Goal: Task Accomplishment & Management: Manage account settings

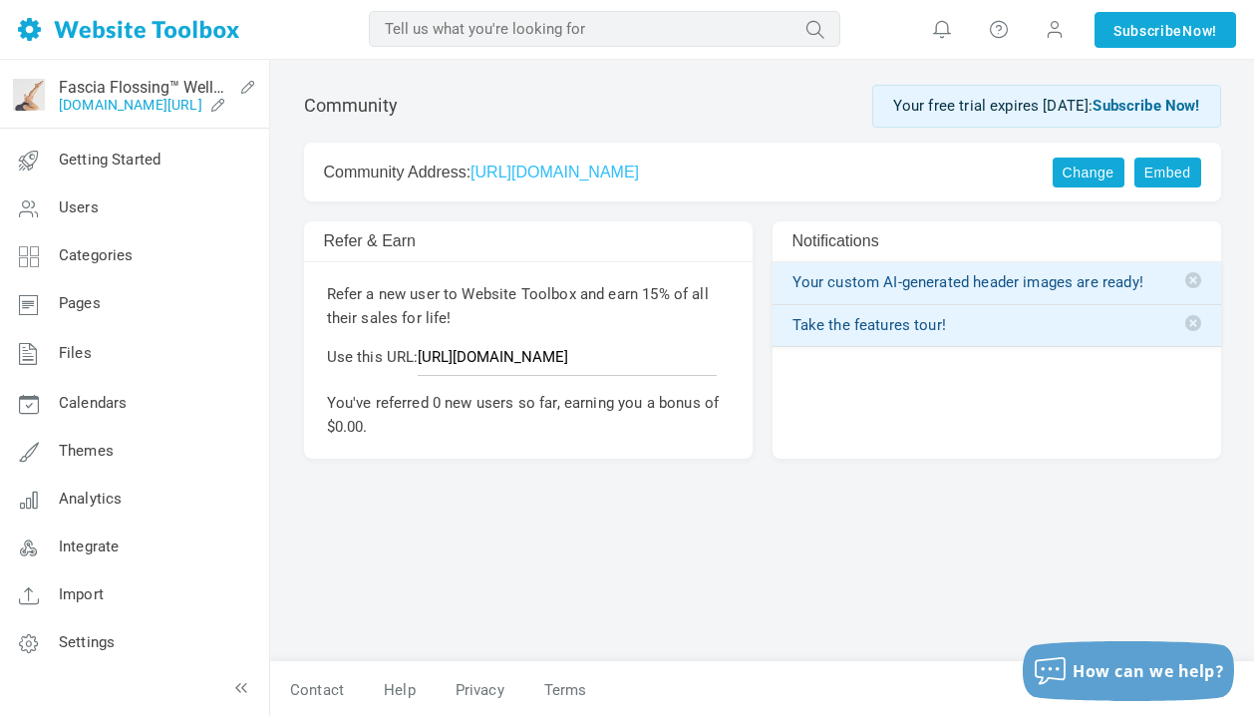
click at [136, 99] on link "[DOMAIN_NAME][URL]" at bounding box center [131, 105] width 144 height 16
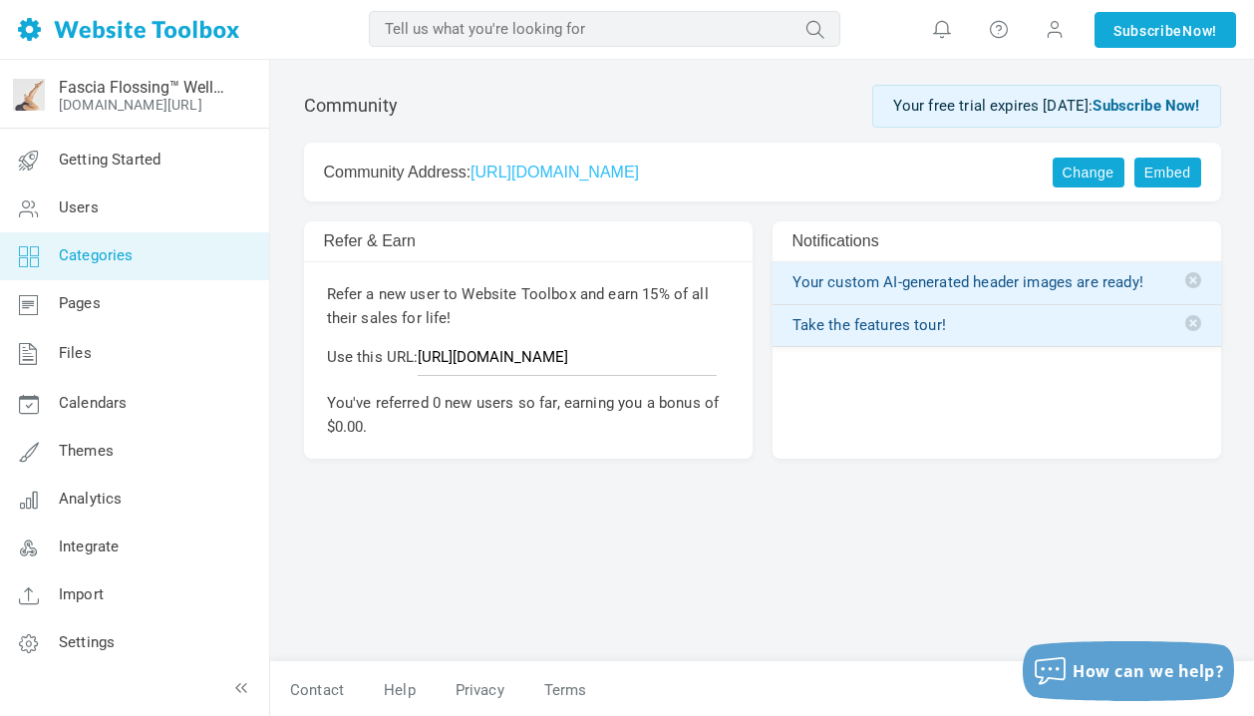
click at [108, 265] on link "Categories" at bounding box center [134, 256] width 270 height 48
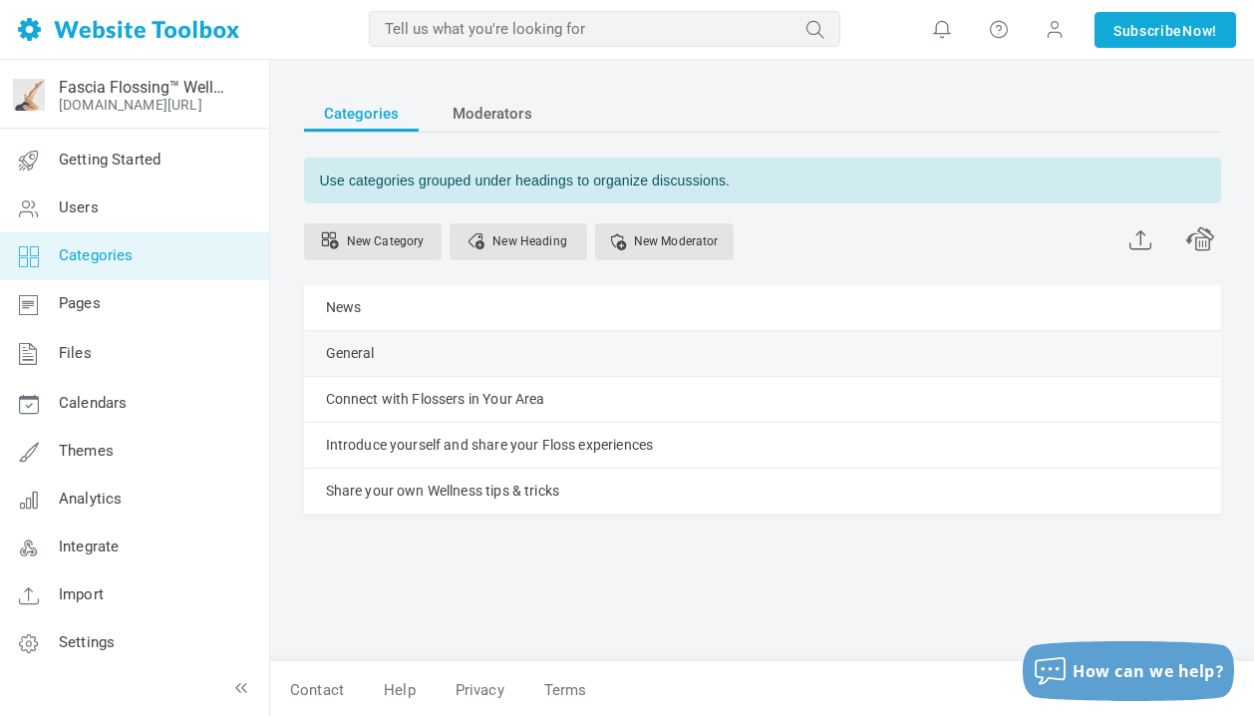
click at [0, 0] on link "Manage" at bounding box center [0, 0] width 0 height 0
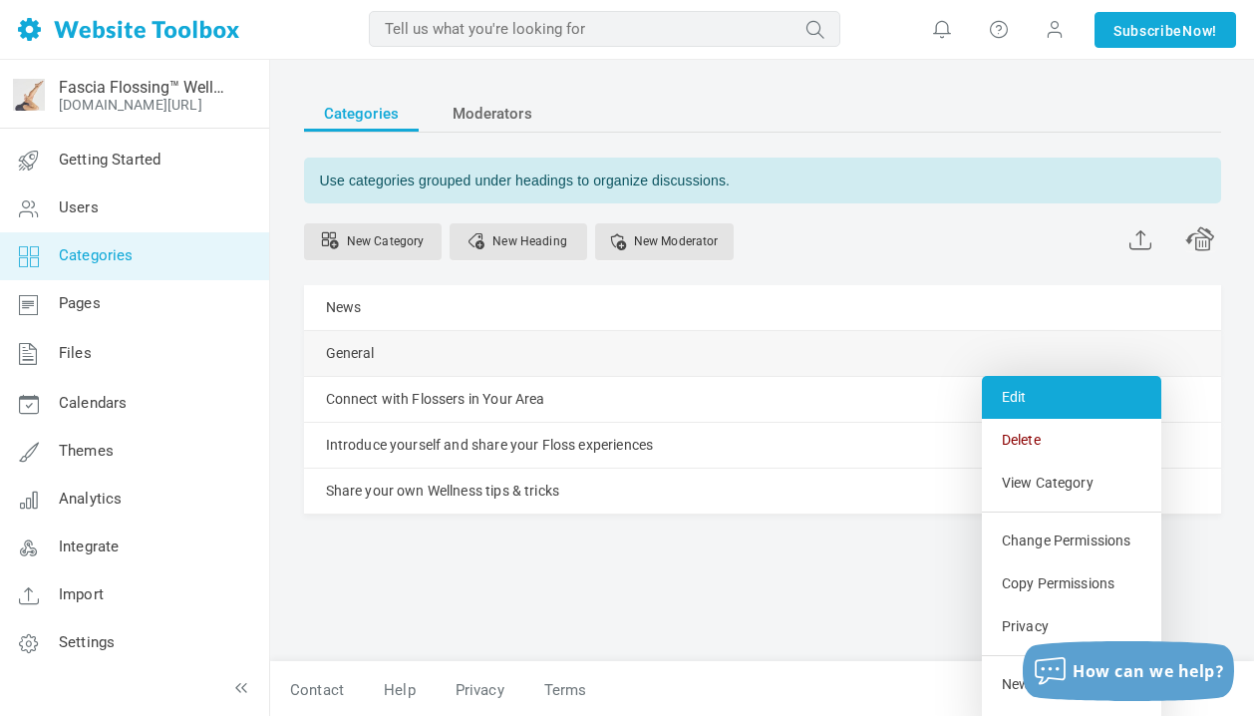
click at [1023, 399] on link "Edit" at bounding box center [1071, 397] width 179 height 43
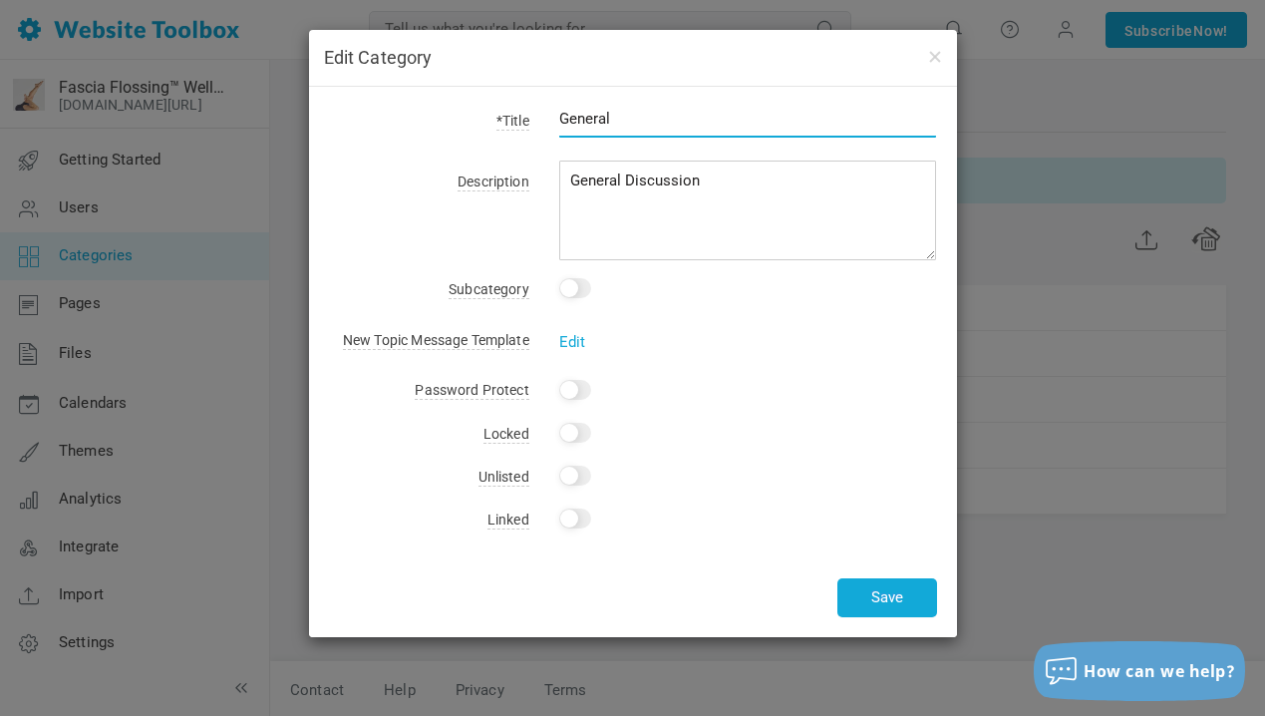
click at [620, 120] on input "General" at bounding box center [748, 119] width 378 height 38
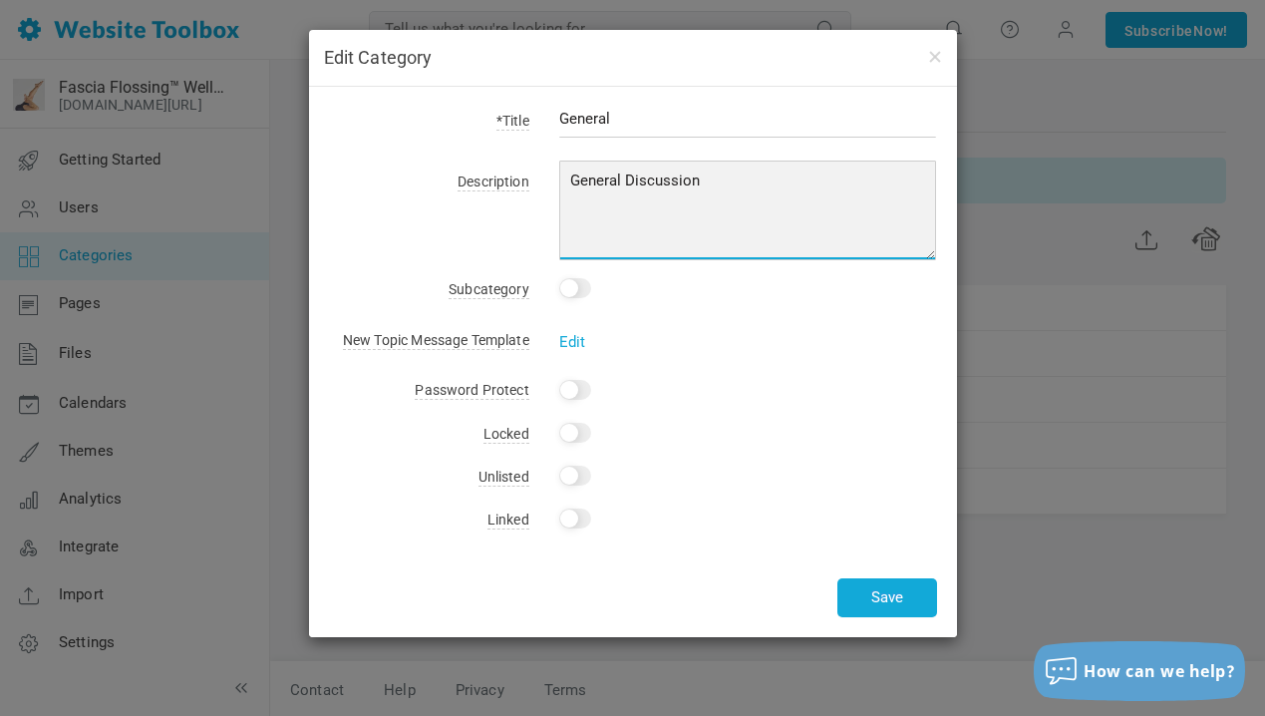
drag, startPoint x: 704, startPoint y: 181, endPoint x: 569, endPoint y: 175, distance: 134.7
click at [569, 175] on textarea "General Discussion" at bounding box center [748, 210] width 378 height 100
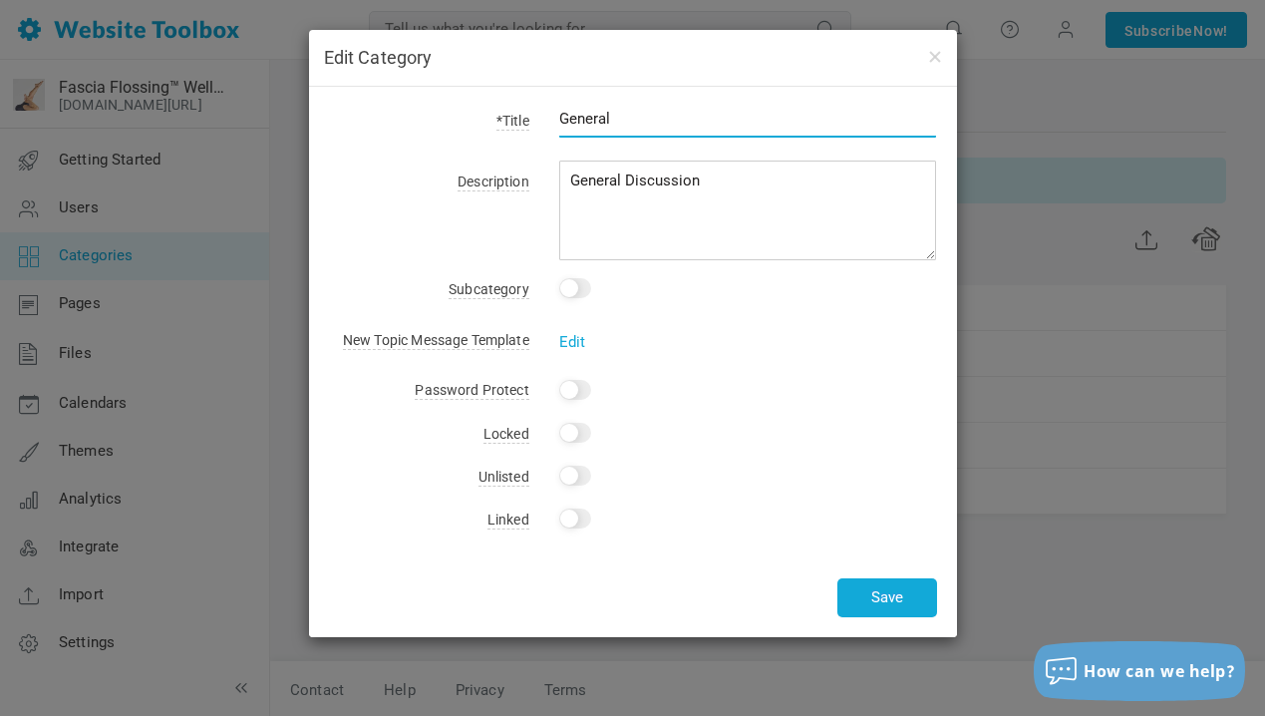
drag, startPoint x: 619, startPoint y: 125, endPoint x: 544, endPoint y: 118, distance: 75.1
click at [542, 118] on div "General" at bounding box center [733, 130] width 408 height 46
type input "Hot Topic"
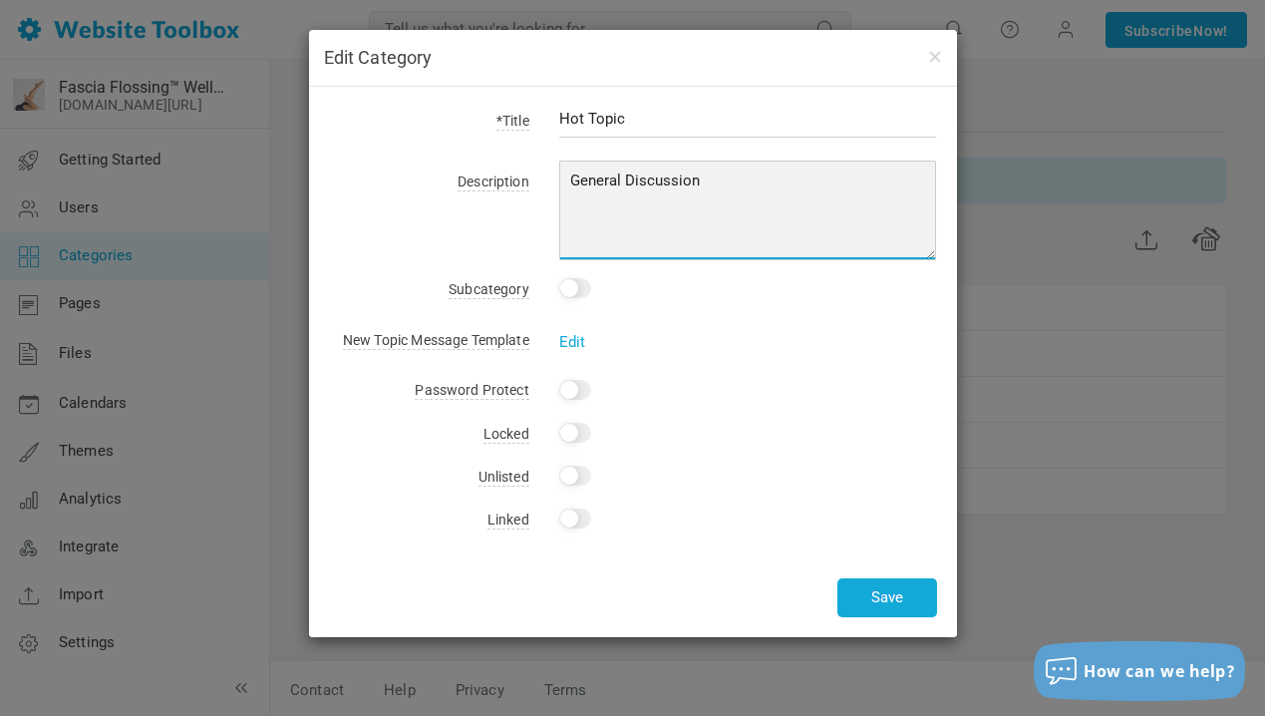
drag, startPoint x: 706, startPoint y: 181, endPoint x: 558, endPoint y: 168, distance: 148.1
click at [558, 169] on div "General Discussion" at bounding box center [733, 213] width 408 height 93
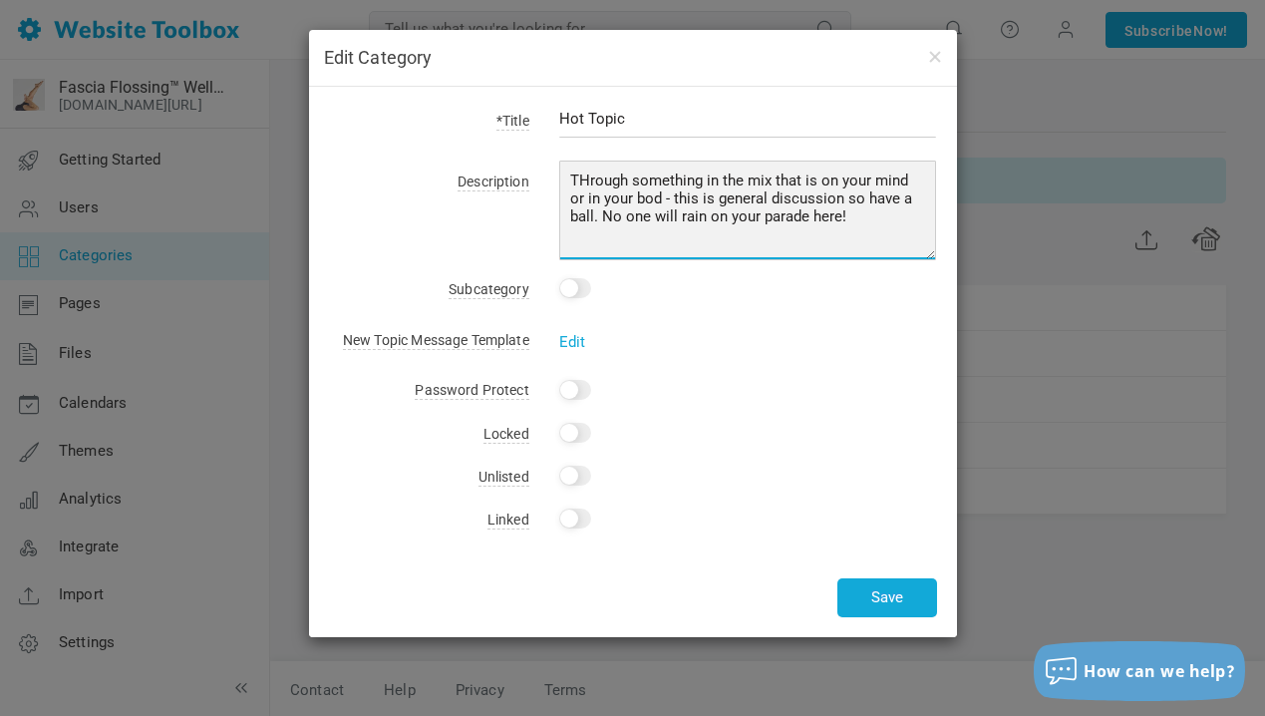
click at [699, 199] on textarea "General Discussion" at bounding box center [748, 210] width 378 height 100
click at [855, 200] on textarea "General Discussion" at bounding box center [748, 210] width 378 height 100
type textarea "THrough something in the mix that is on your mind or in your bod - this is the …"
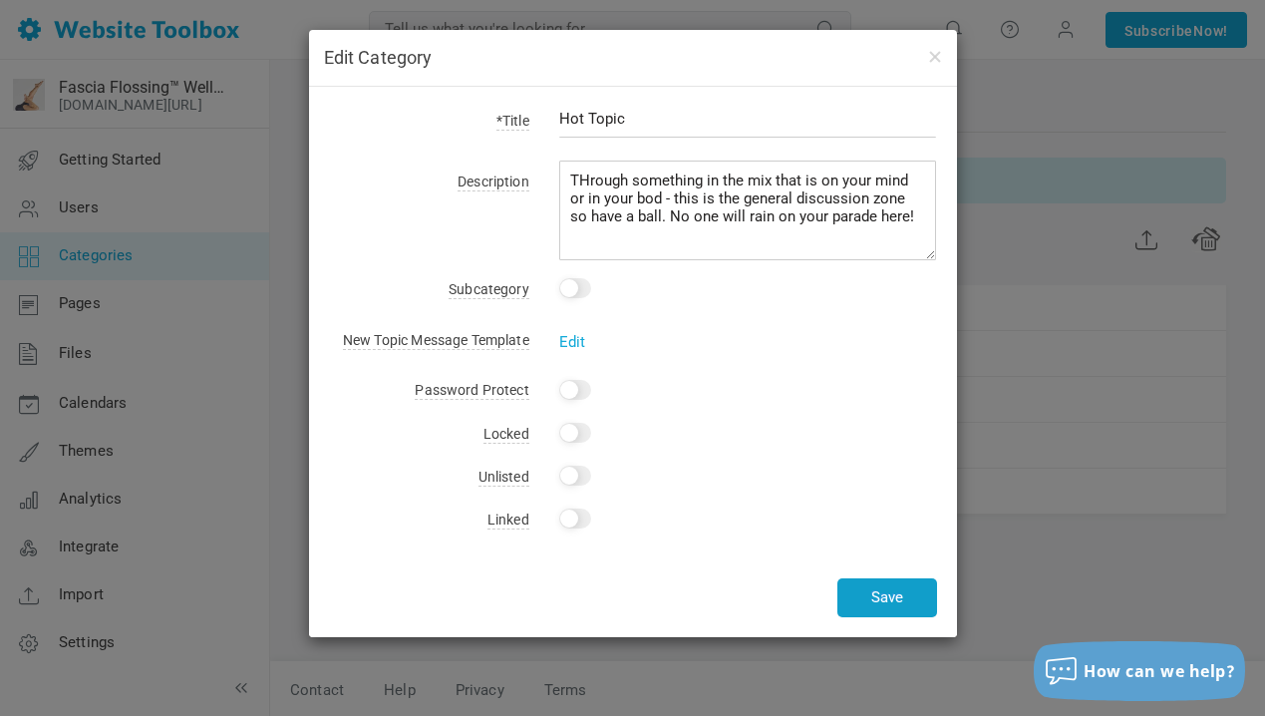
click at [885, 600] on button "Save" at bounding box center [887, 597] width 100 height 39
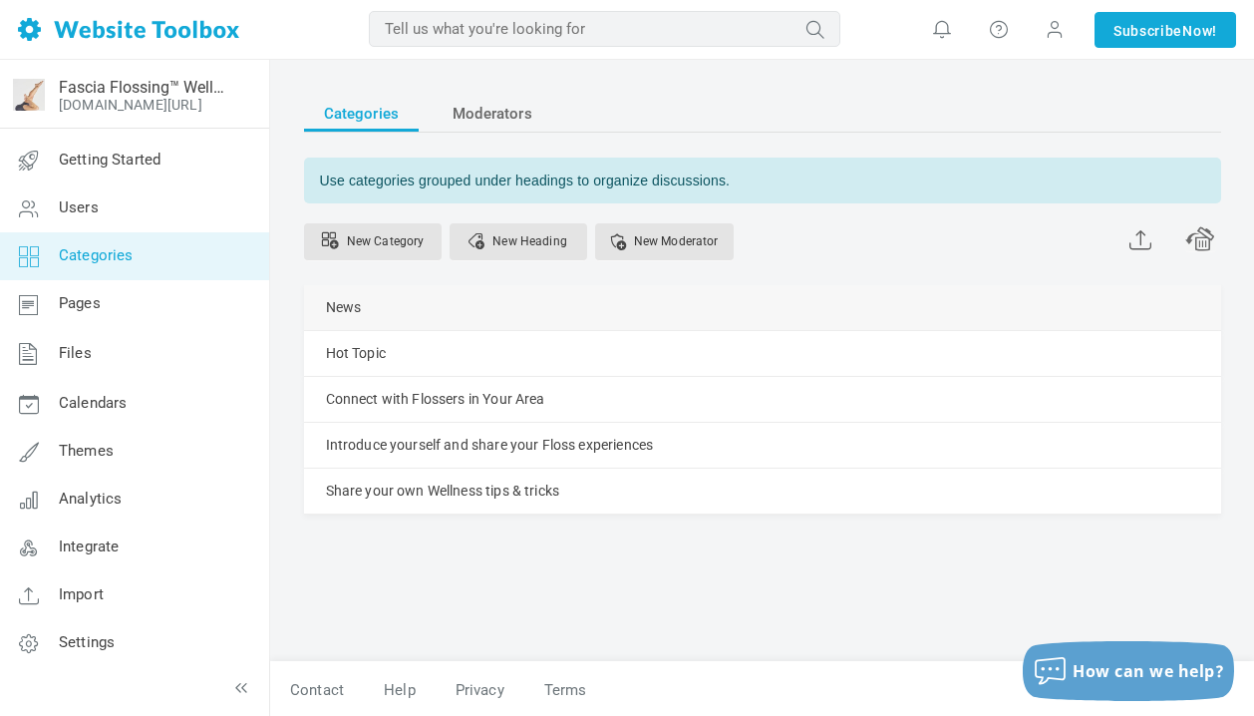
click at [0, 0] on link "Manage" at bounding box center [0, 0] width 0 height 0
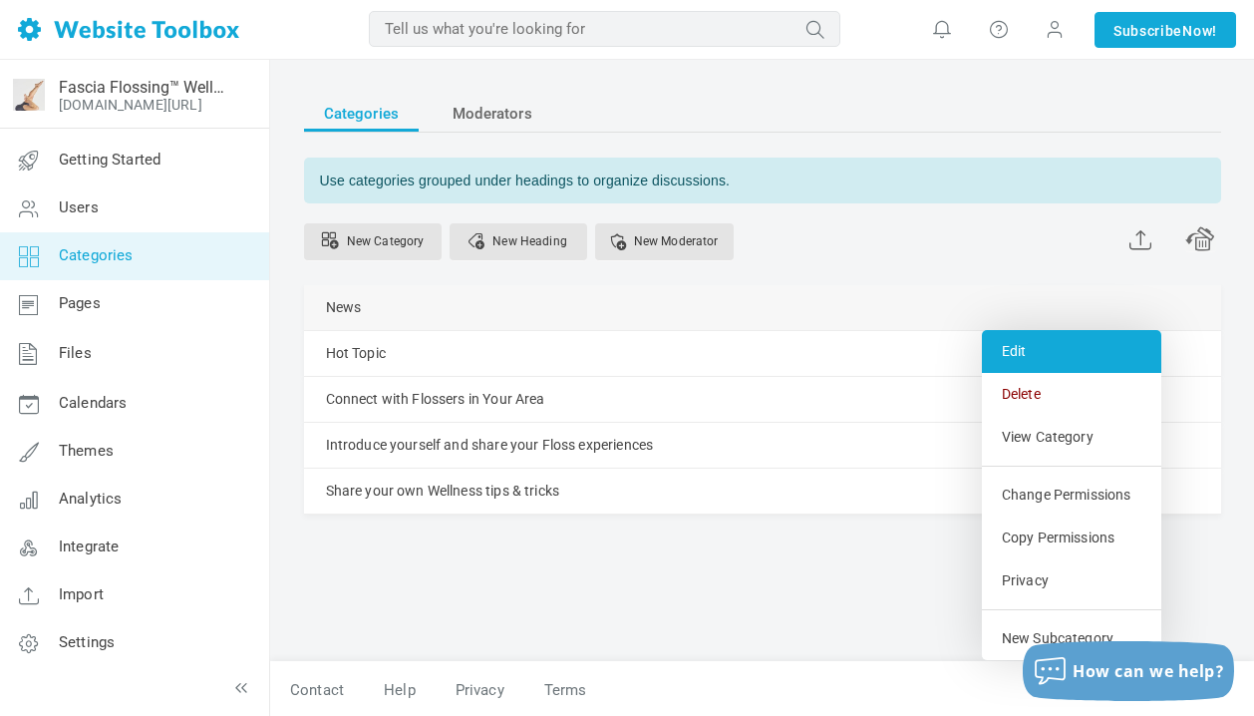
click at [1032, 346] on link "Edit" at bounding box center [1071, 351] width 179 height 43
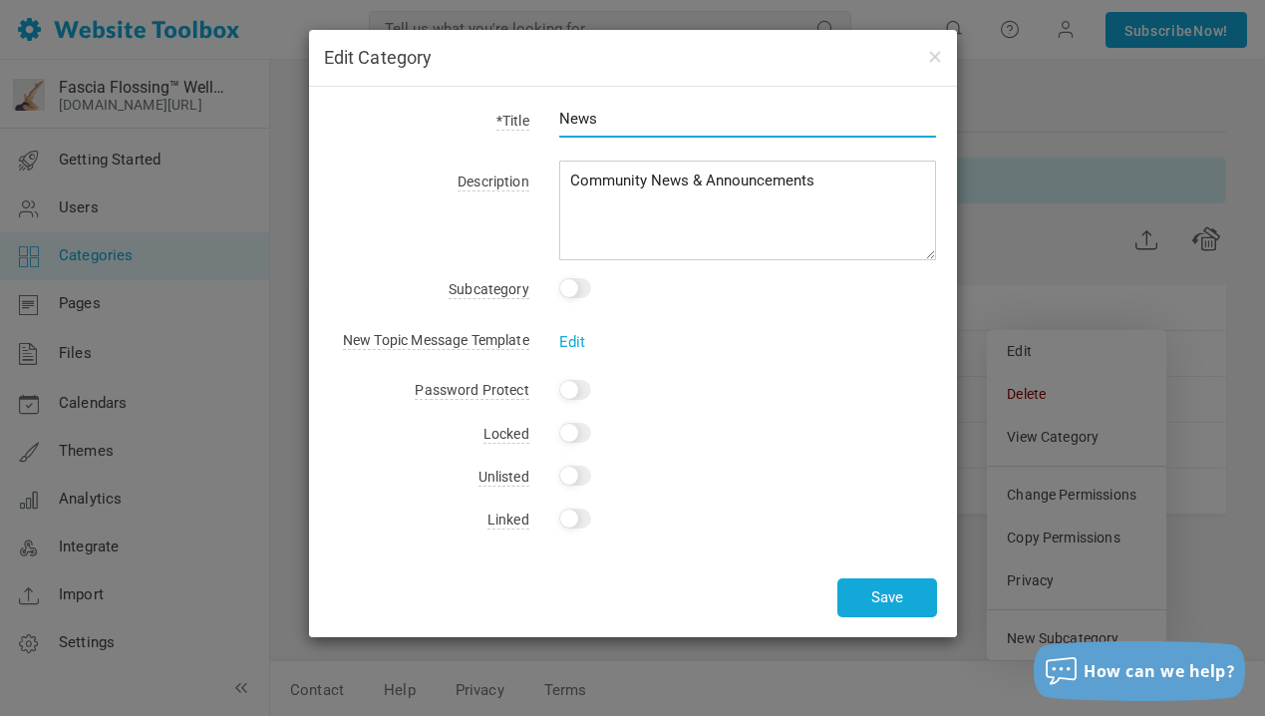
click at [601, 119] on input "News" at bounding box center [748, 119] width 378 height 38
type input "N"
type input "H"
type input "F"
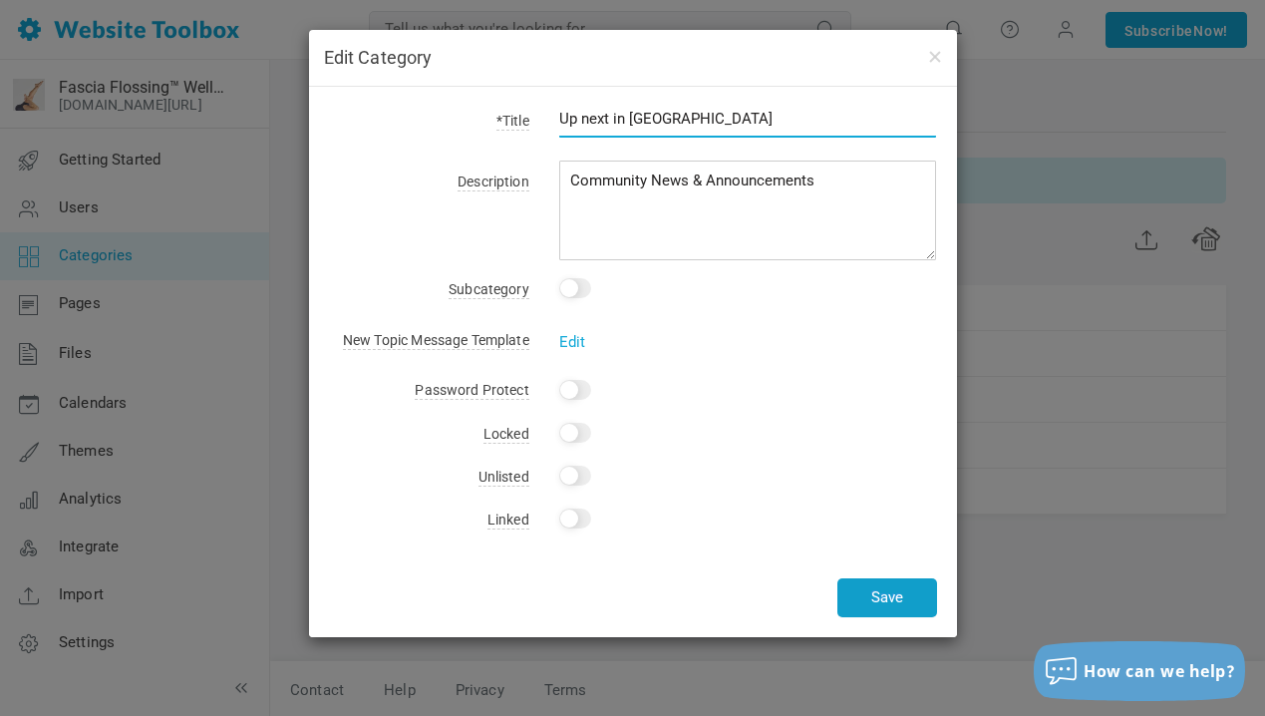
type input "Up next in Floss Land"
click at [891, 595] on button "Save" at bounding box center [887, 597] width 100 height 39
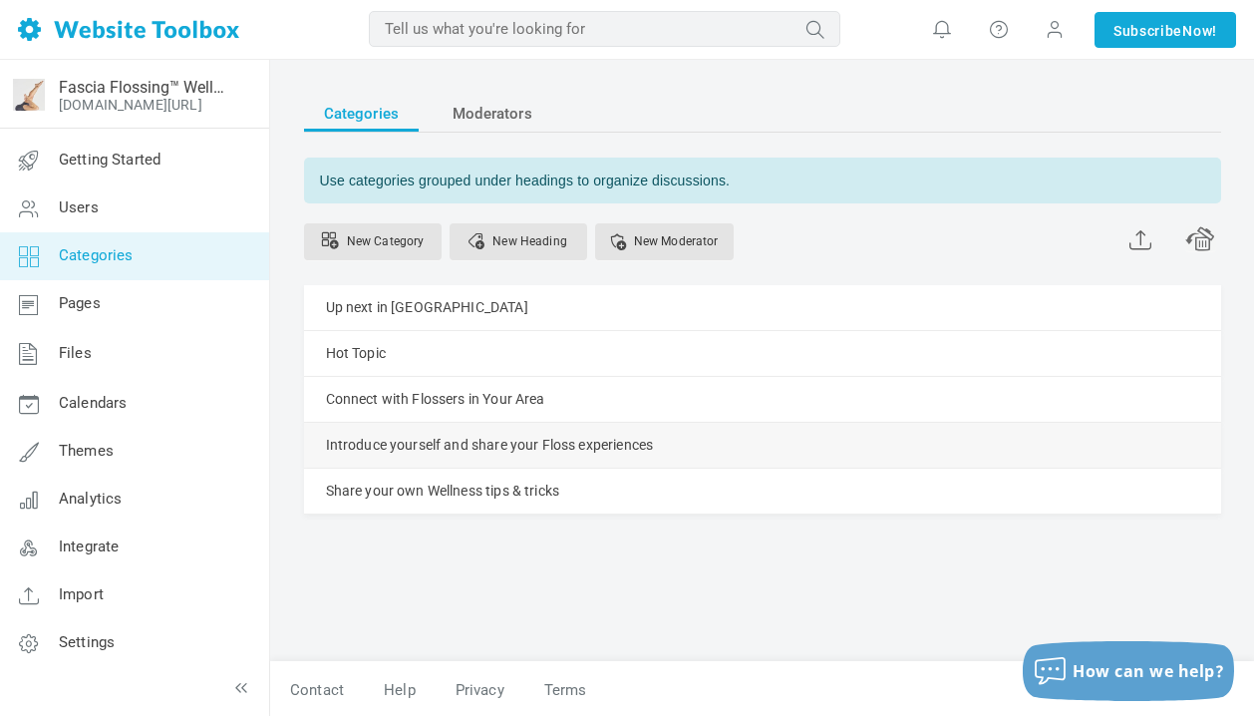
click at [0, 0] on link "Manage" at bounding box center [0, 0] width 0 height 0
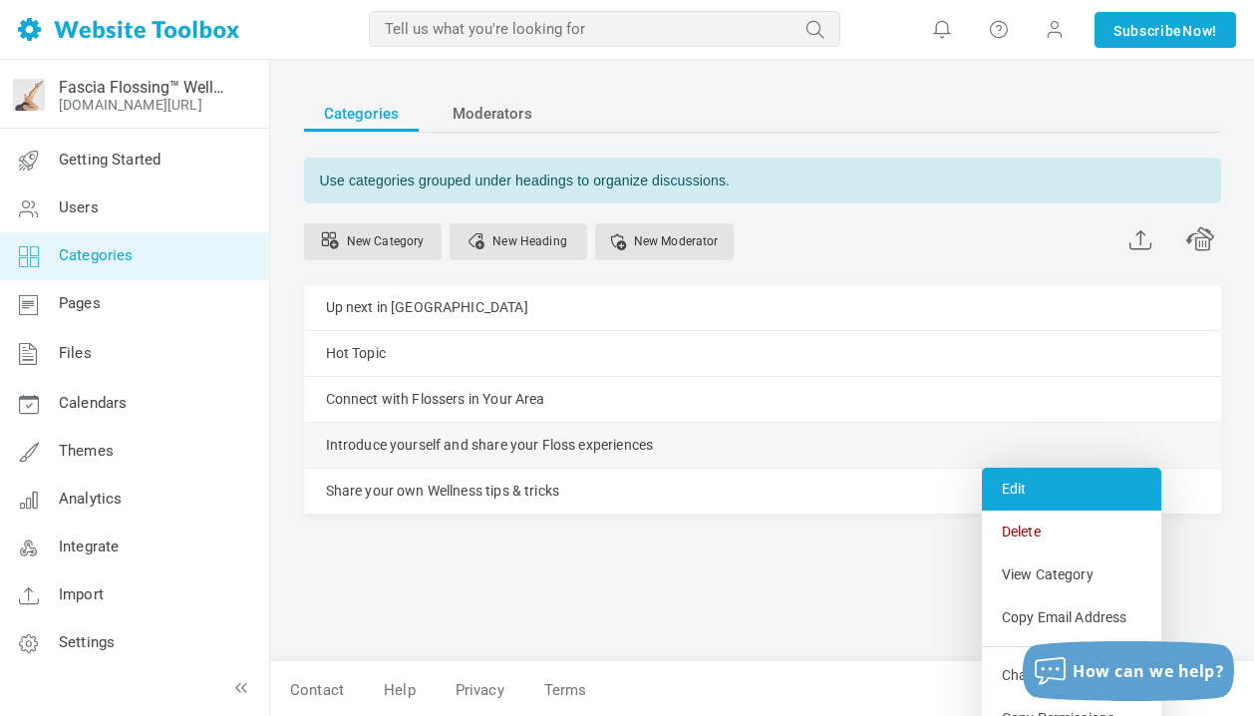
click at [1017, 483] on link "Edit" at bounding box center [1071, 488] width 179 height 43
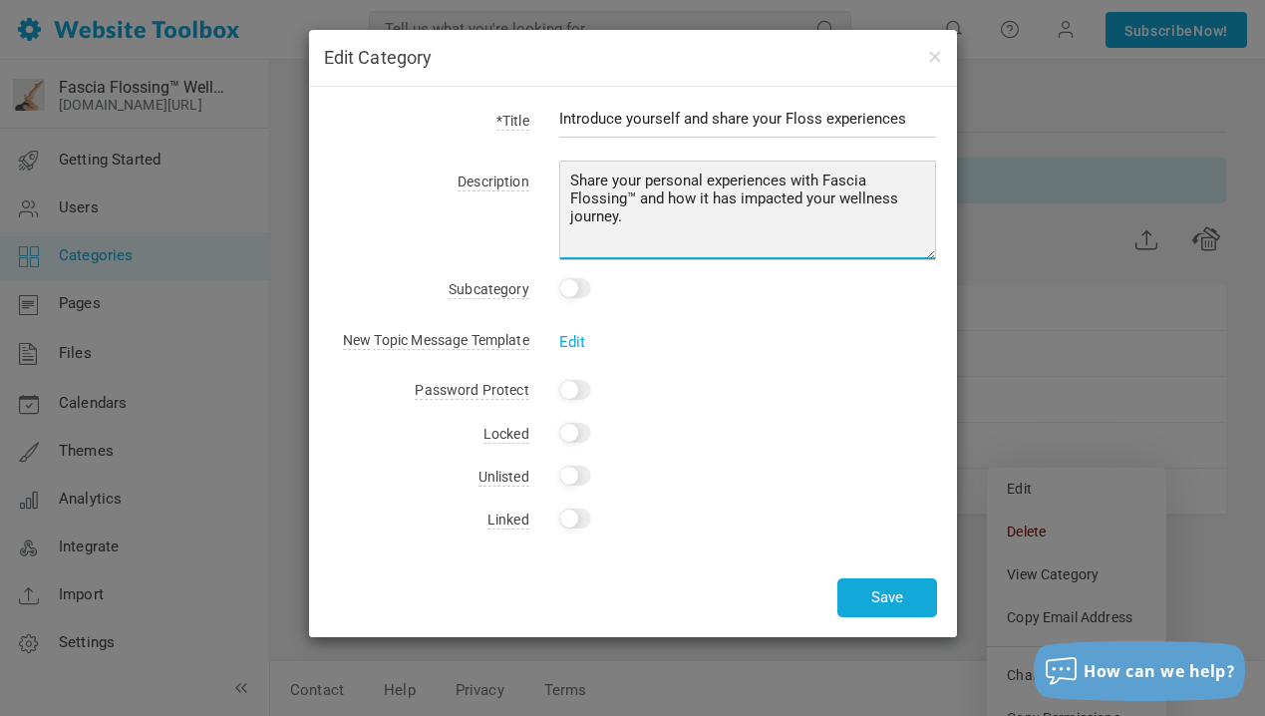
click at [570, 181] on textarea "Share your personal experiences with Fascia Flossing™ and how it has impacted y…" at bounding box center [748, 210] width 378 height 100
drag, startPoint x: 830, startPoint y: 178, endPoint x: 766, endPoint y: 176, distance: 63.8
click at [766, 176] on textarea "Share your personal experiences with Fascia Flossing™ and how it has impacted y…" at bounding box center [748, 210] width 378 height 100
drag, startPoint x: 681, startPoint y: 214, endPoint x: 786, endPoint y: 199, distance: 106.7
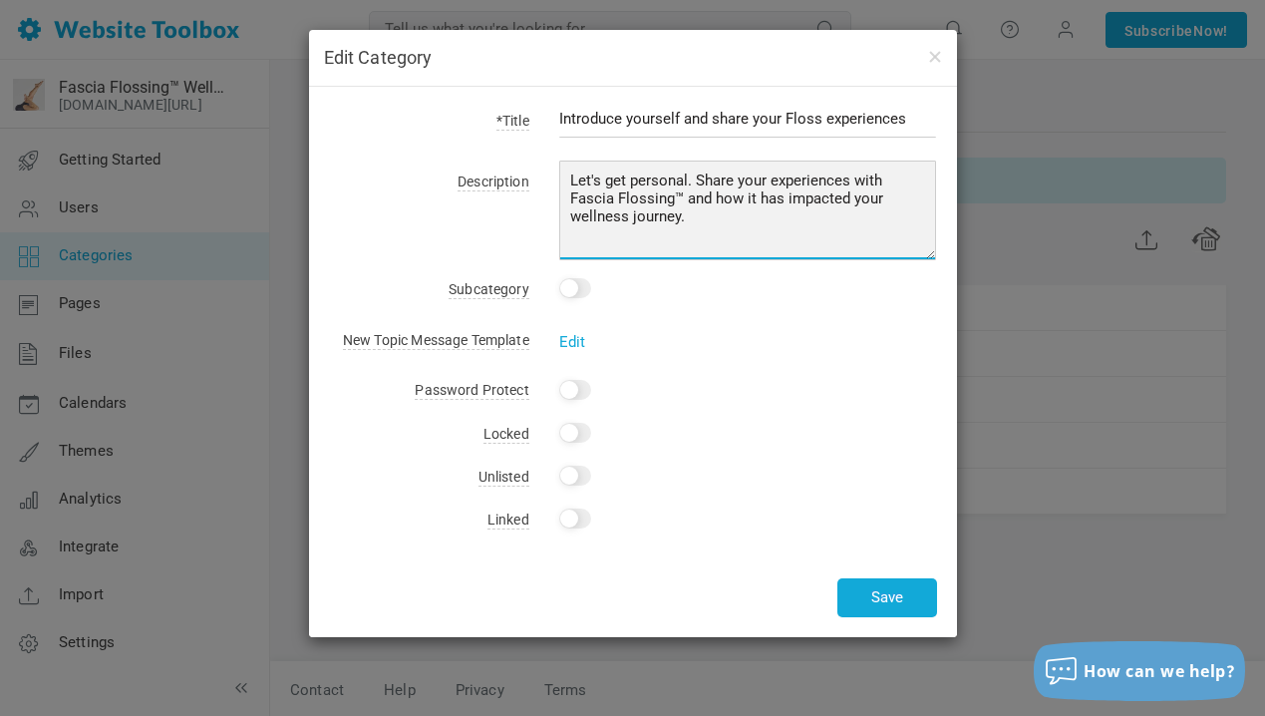
click at [786, 199] on textarea "Share your personal experiences with Fascia Flossing™ and how it has impacted y…" at bounding box center [748, 210] width 378 height 100
type textarea "Let's get personal. Share your experiences with Fascia Flossing™ and how it has…"
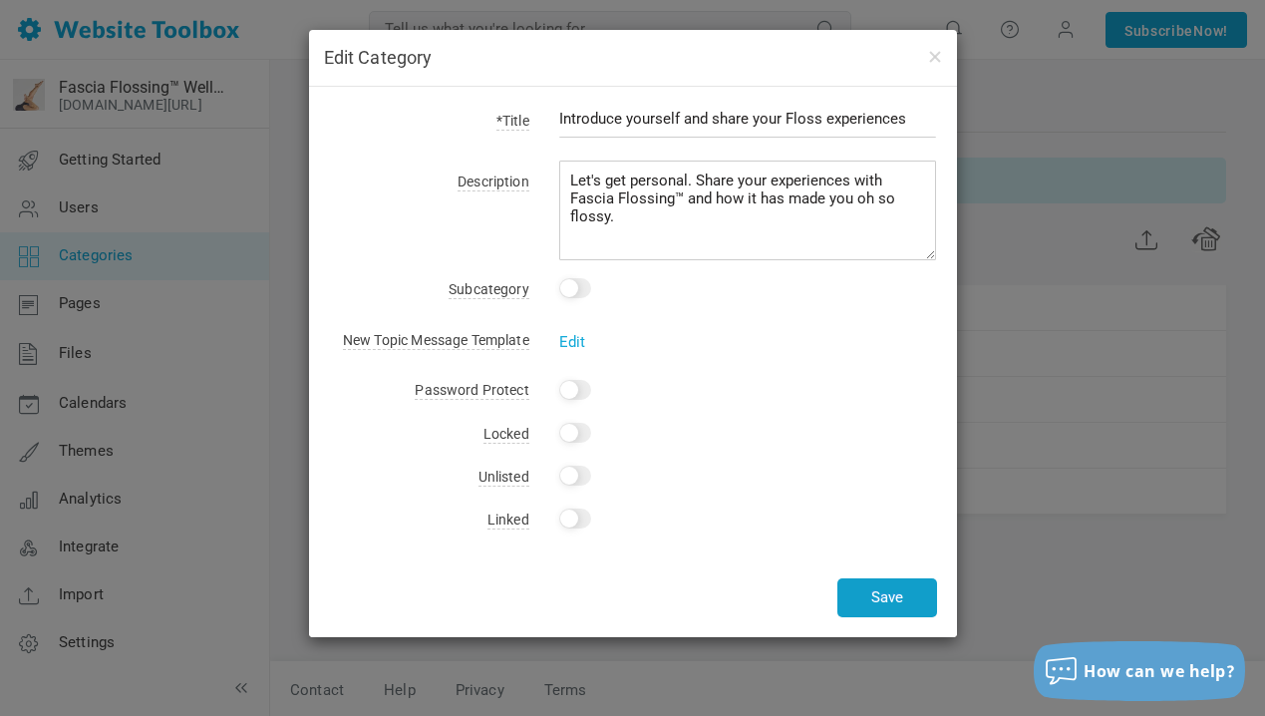
click at [874, 601] on button "Save" at bounding box center [887, 597] width 100 height 39
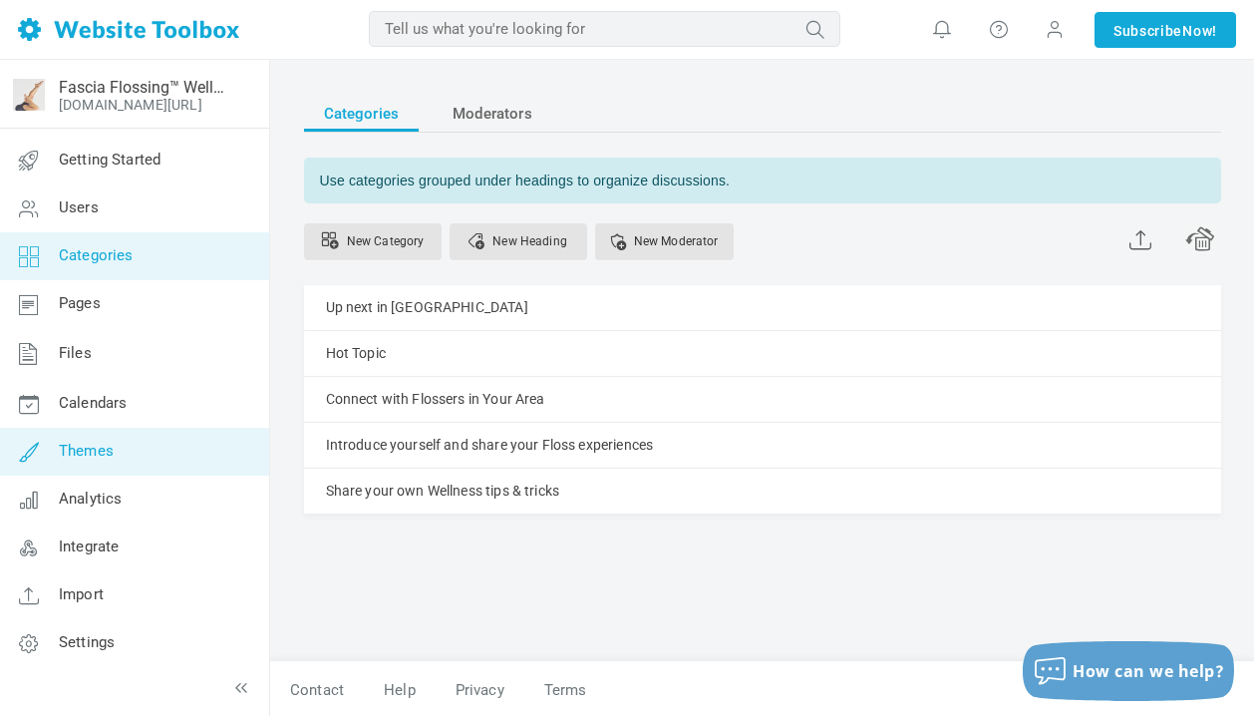
click at [168, 459] on link "Themes" at bounding box center [134, 452] width 270 height 48
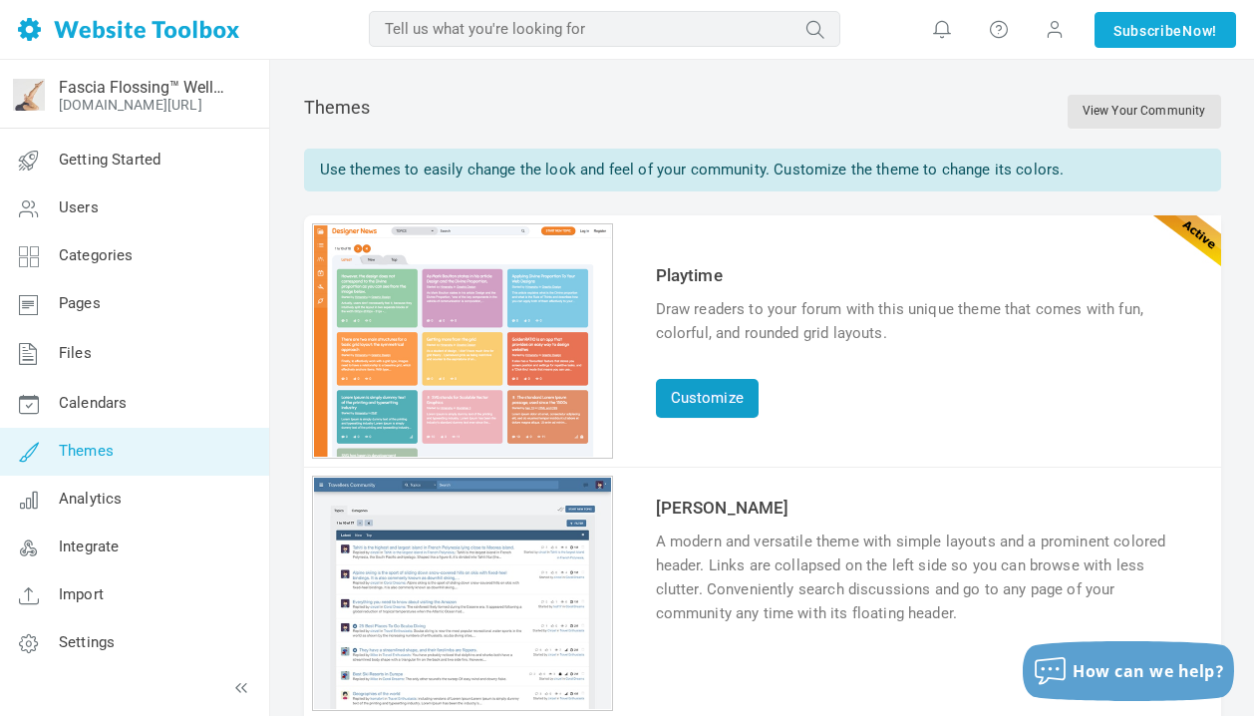
click at [724, 407] on link "Customize" at bounding box center [707, 398] width 103 height 39
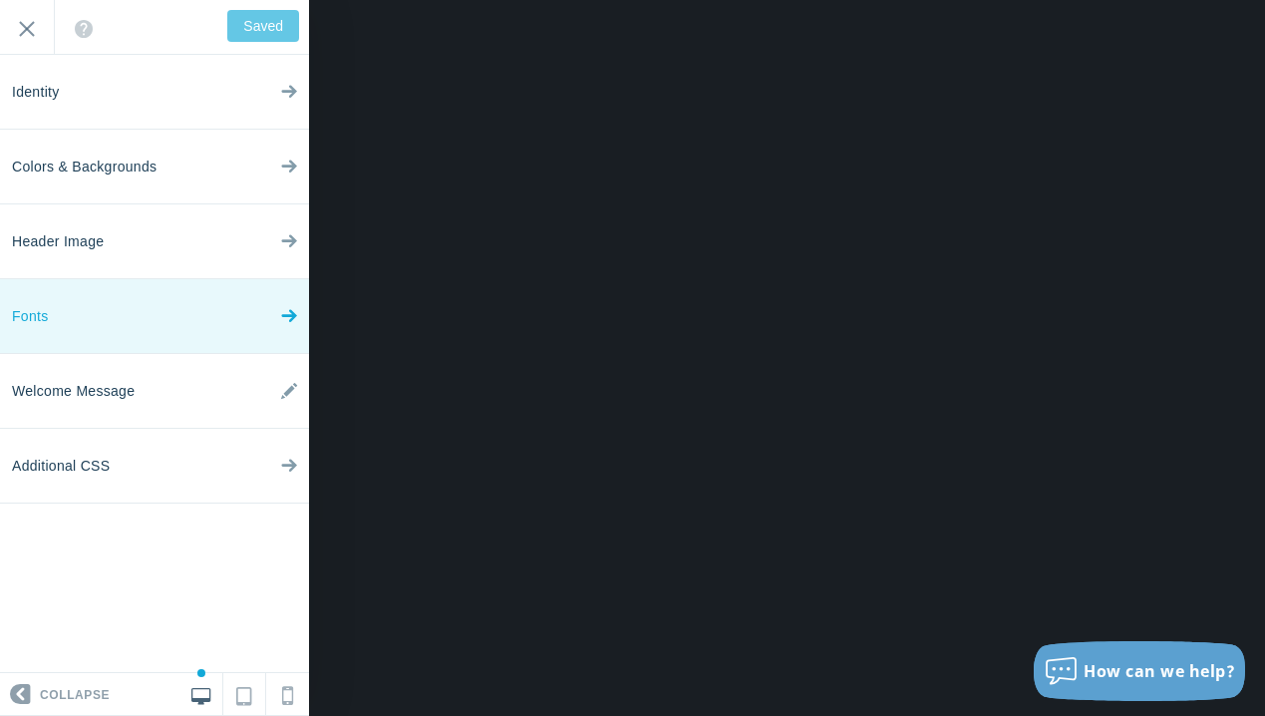
click at [245, 320] on link "Fonts" at bounding box center [154, 316] width 309 height 75
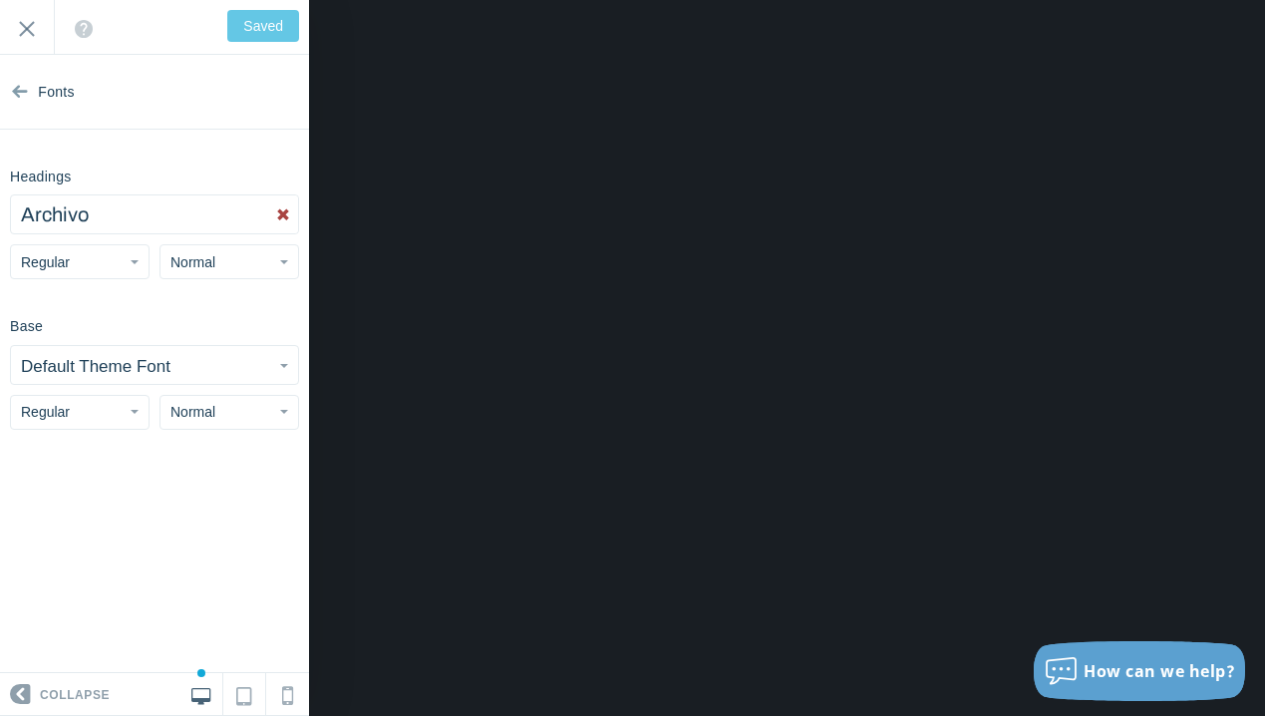
click at [138, 273] on button "Regular" at bounding box center [80, 261] width 140 height 35
click at [149, 215] on button "Archivo" at bounding box center [154, 214] width 287 height 38
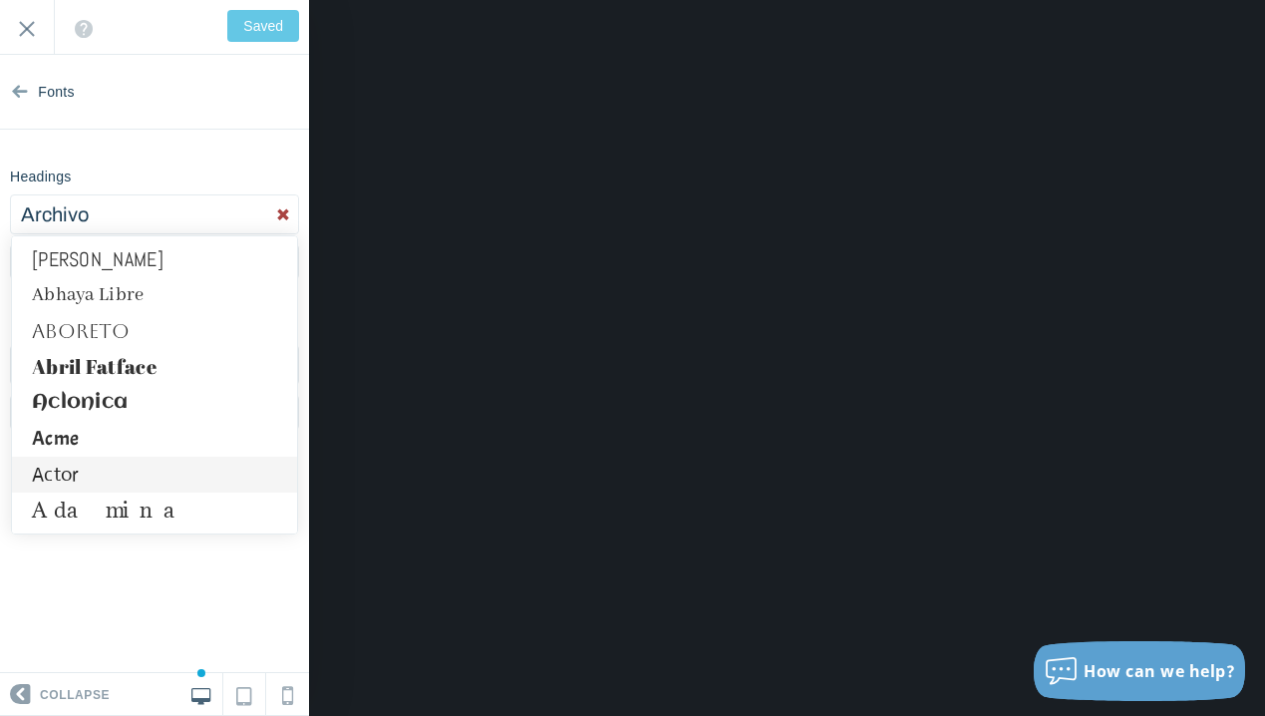
click at [133, 464] on link "Actor" at bounding box center [154, 474] width 285 height 36
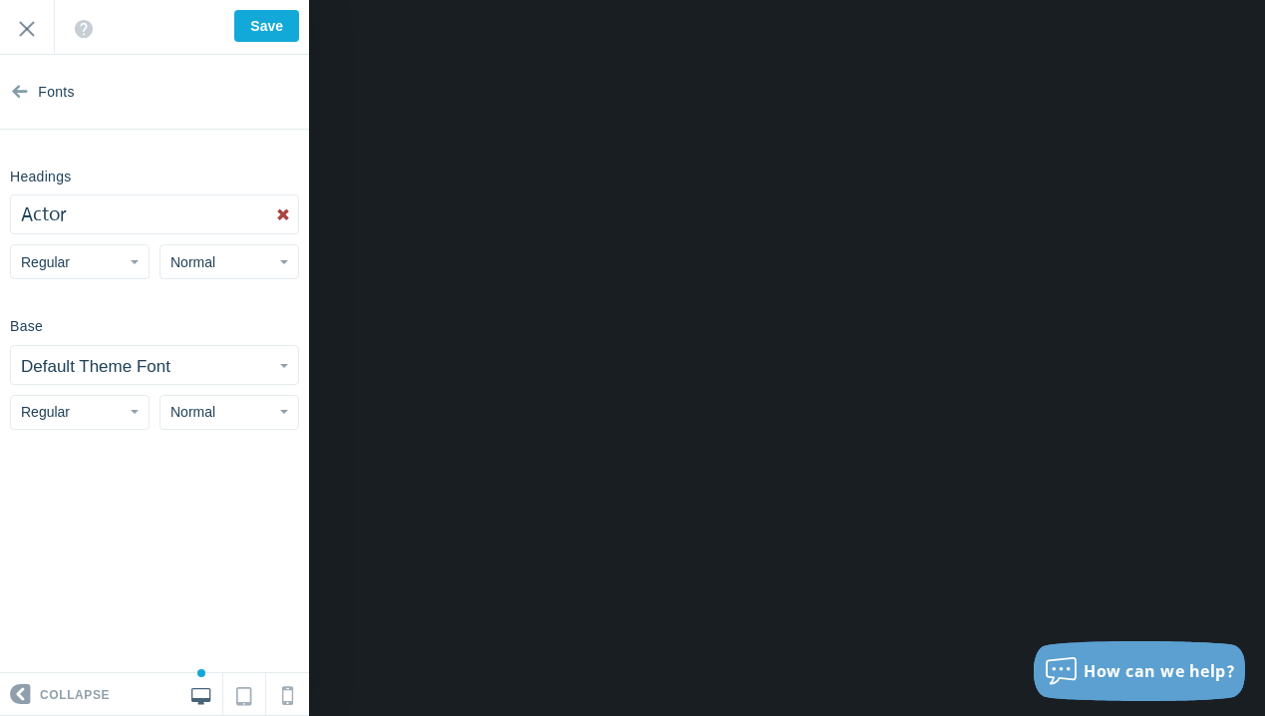
click at [149, 219] on button "Actor" at bounding box center [154, 214] width 287 height 38
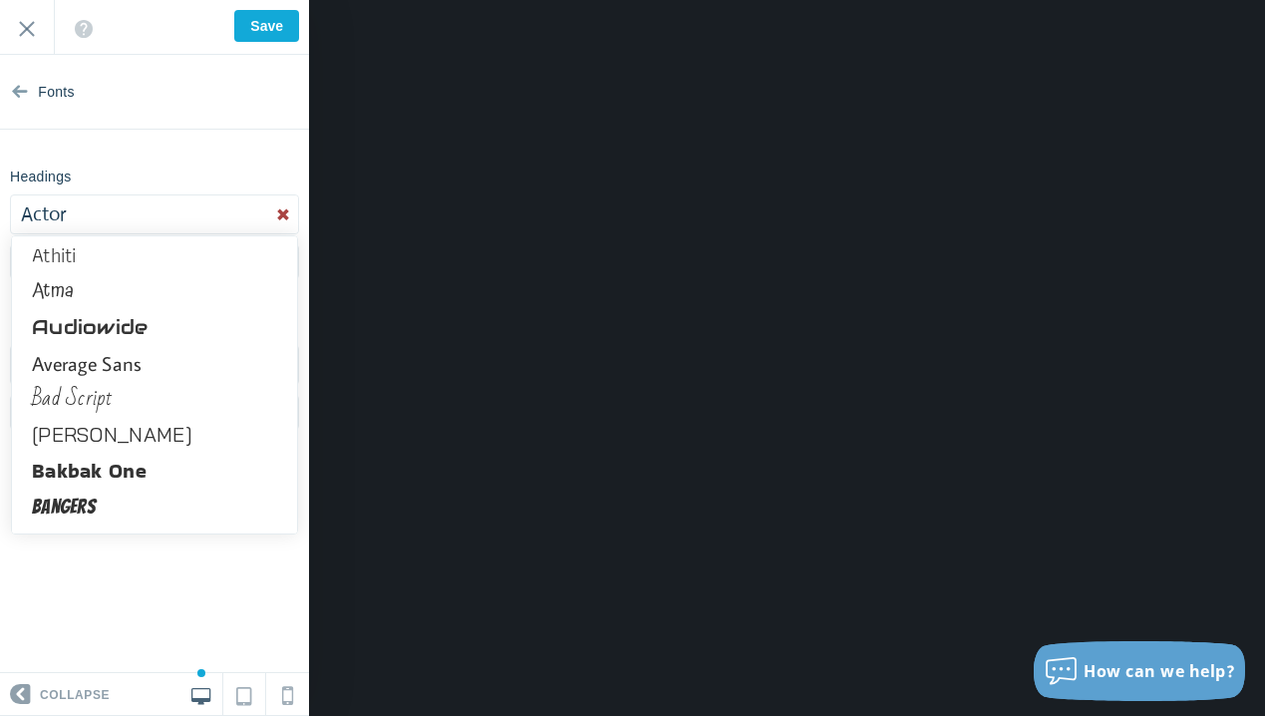
scroll to position [1696, 0]
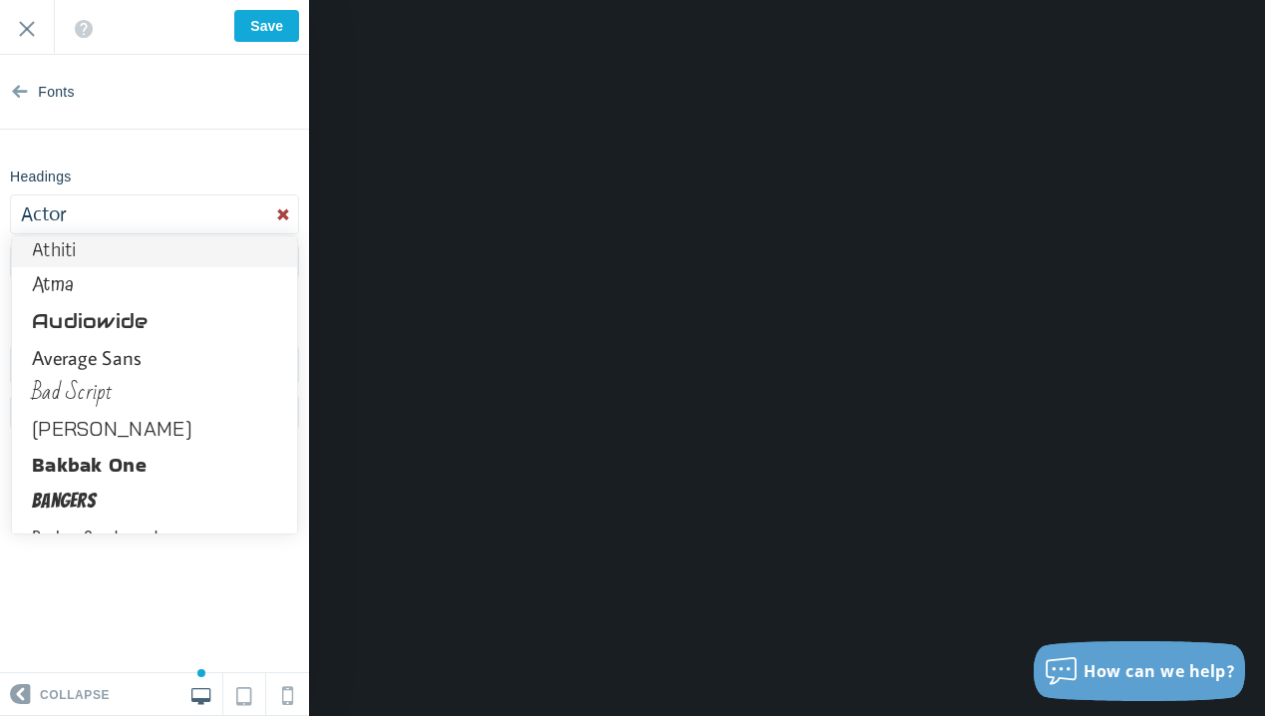
click at [109, 259] on link "Athiti" at bounding box center [154, 249] width 285 height 36
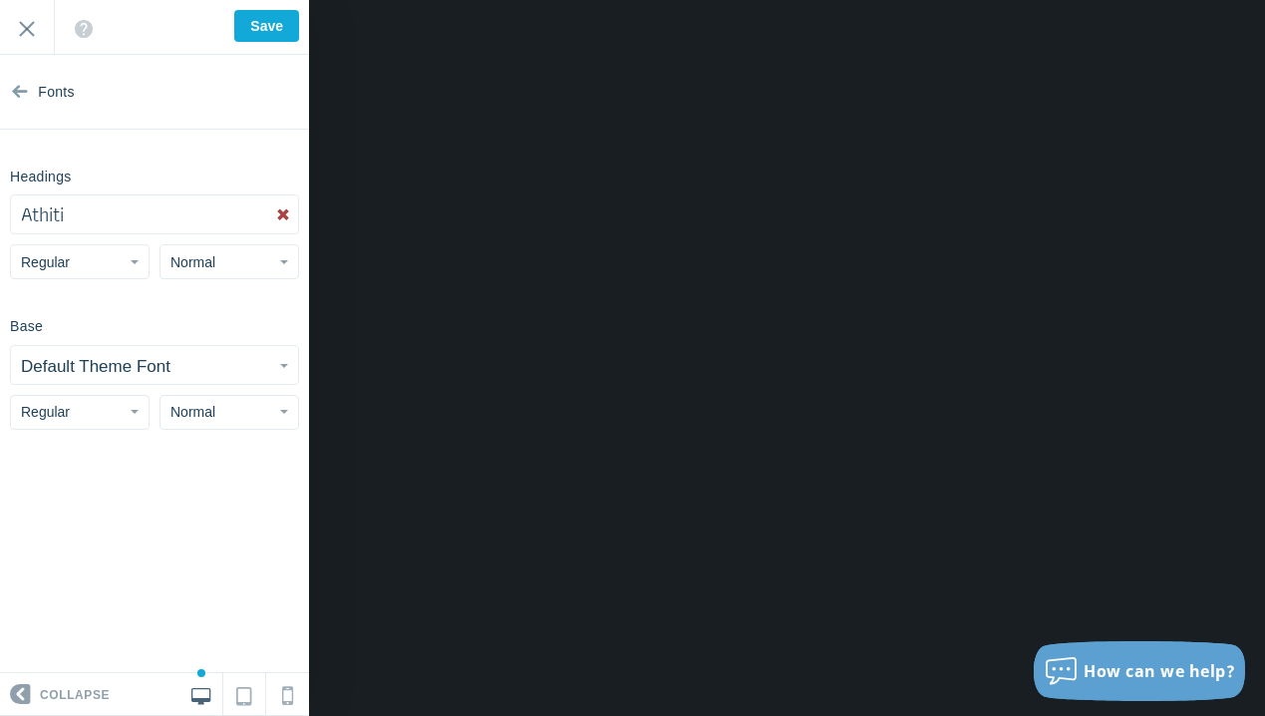
click at [132, 206] on button "Athiti" at bounding box center [154, 214] width 287 height 38
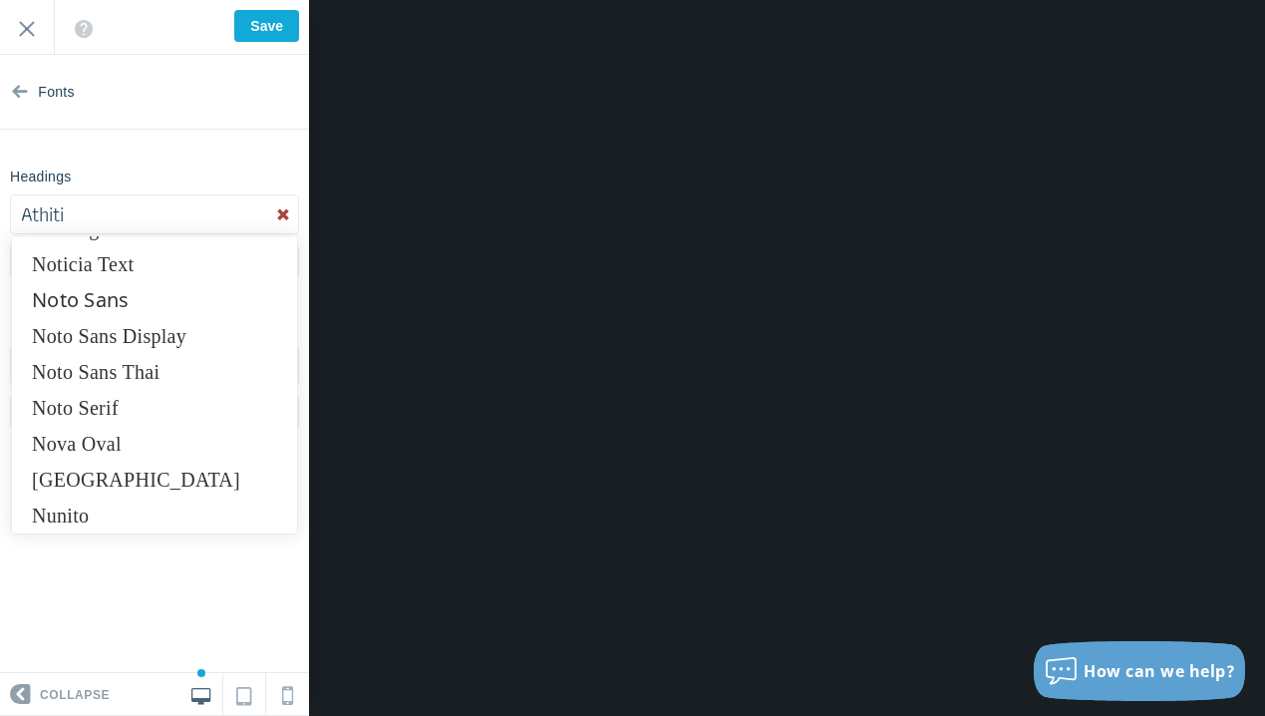
scroll to position [10303, 0]
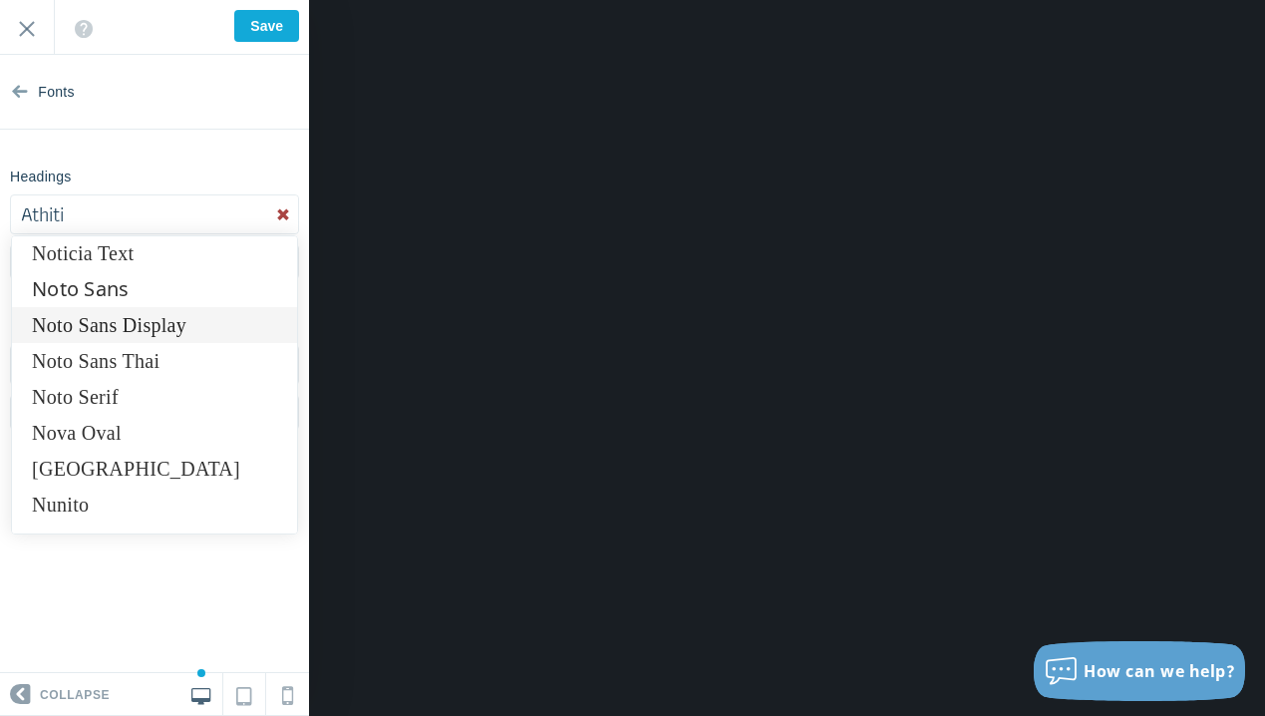
click at [154, 330] on link "Noto Sans Display" at bounding box center [154, 325] width 285 height 36
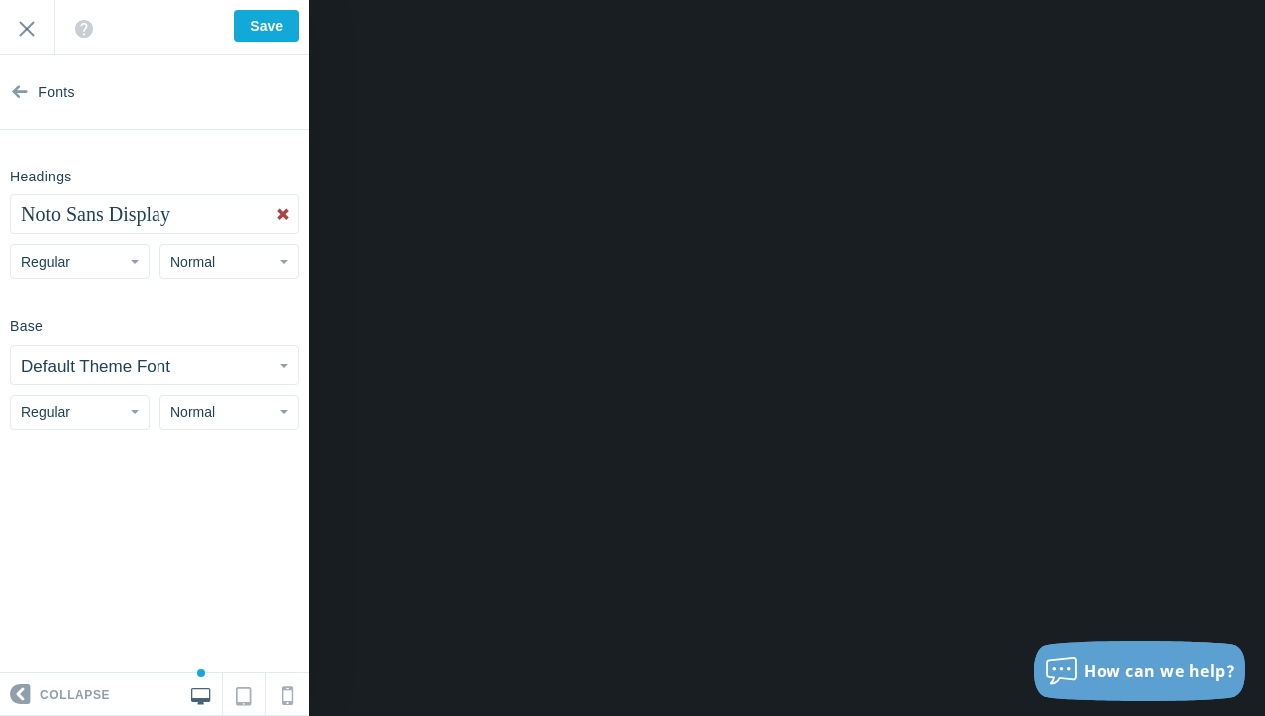
click at [142, 224] on span "Noto Sans Display" at bounding box center [95, 214] width 149 height 22
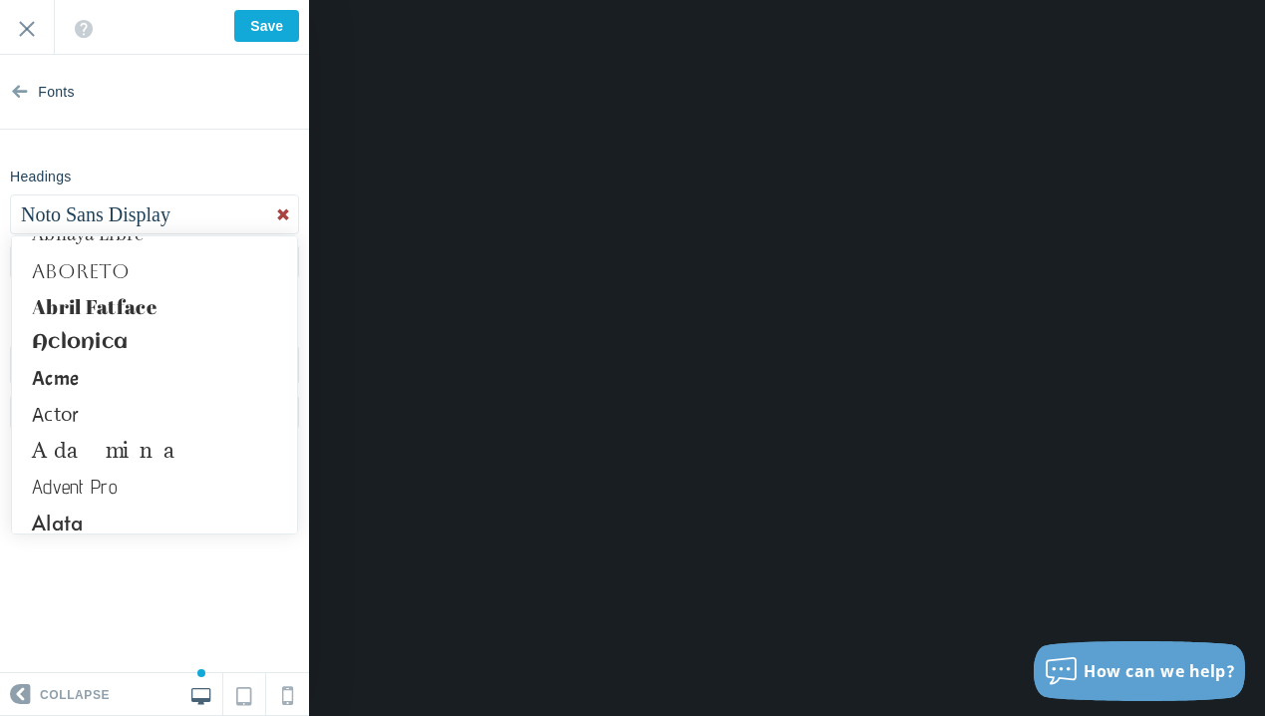
scroll to position [0, 0]
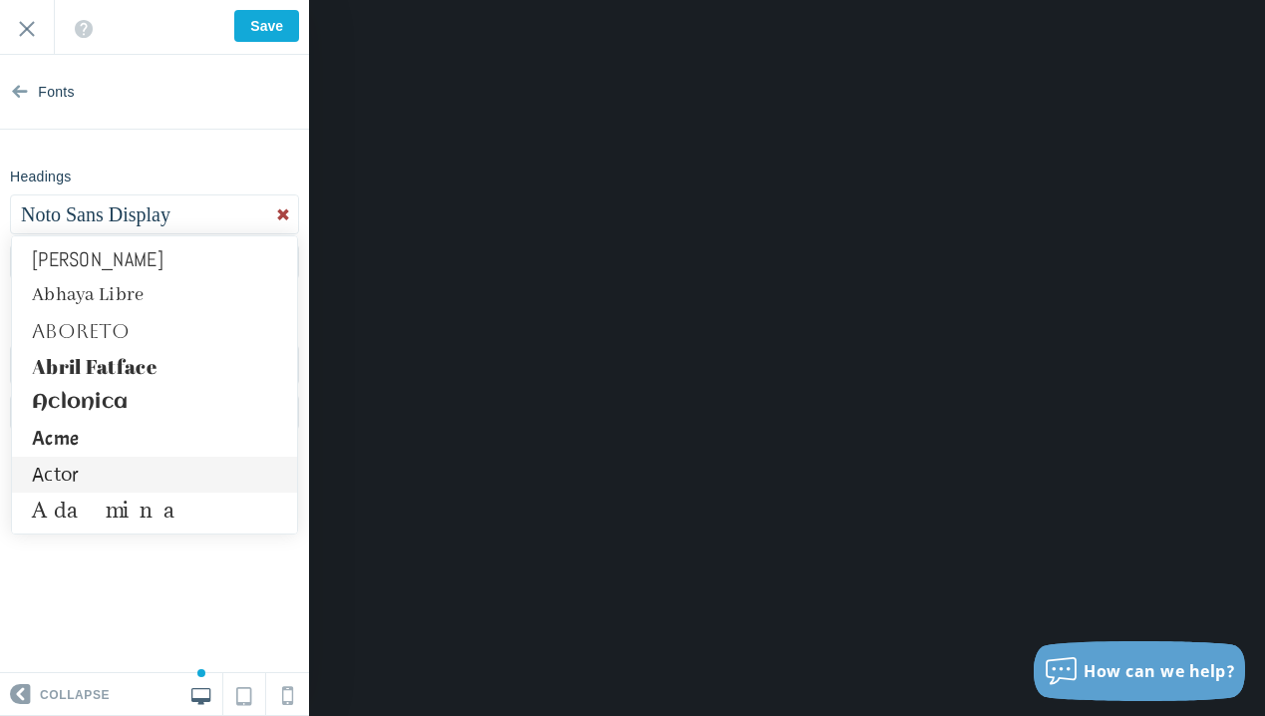
click at [109, 478] on link "Actor" at bounding box center [154, 474] width 285 height 36
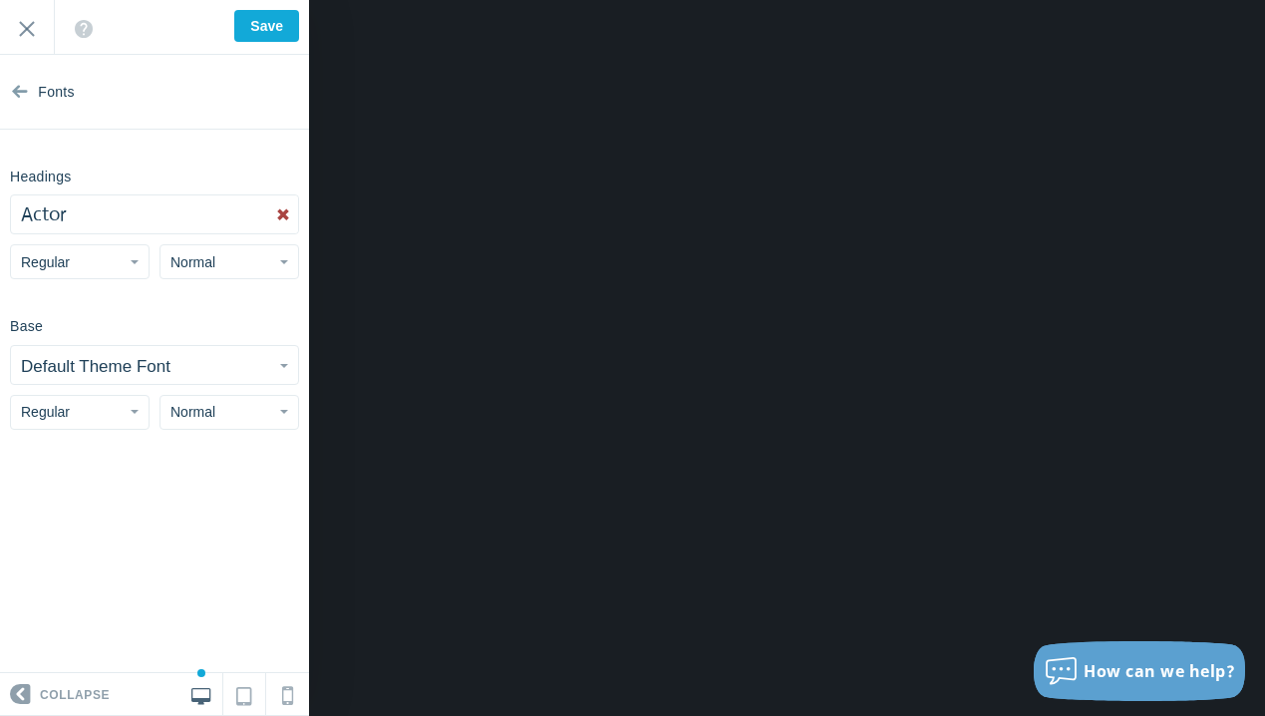
click at [192, 367] on button "Default Theme Font" at bounding box center [154, 365] width 287 height 38
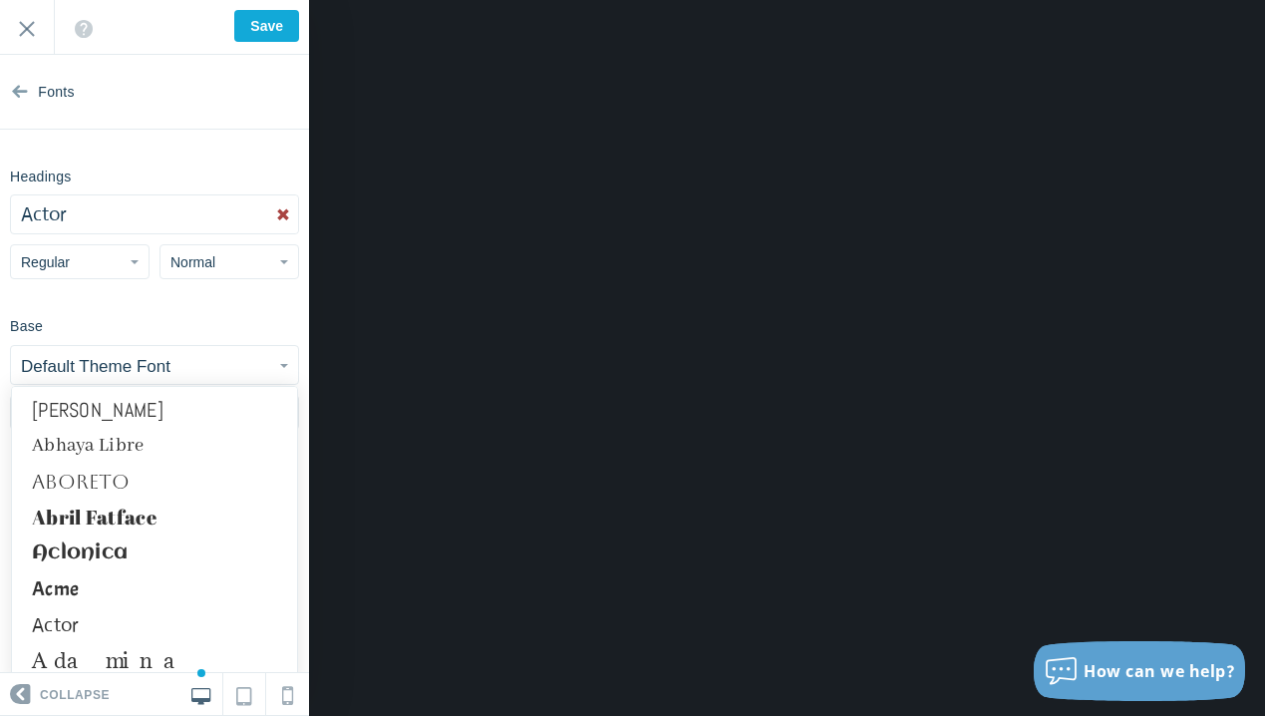
click at [192, 367] on button "Default Theme Font" at bounding box center [154, 365] width 287 height 38
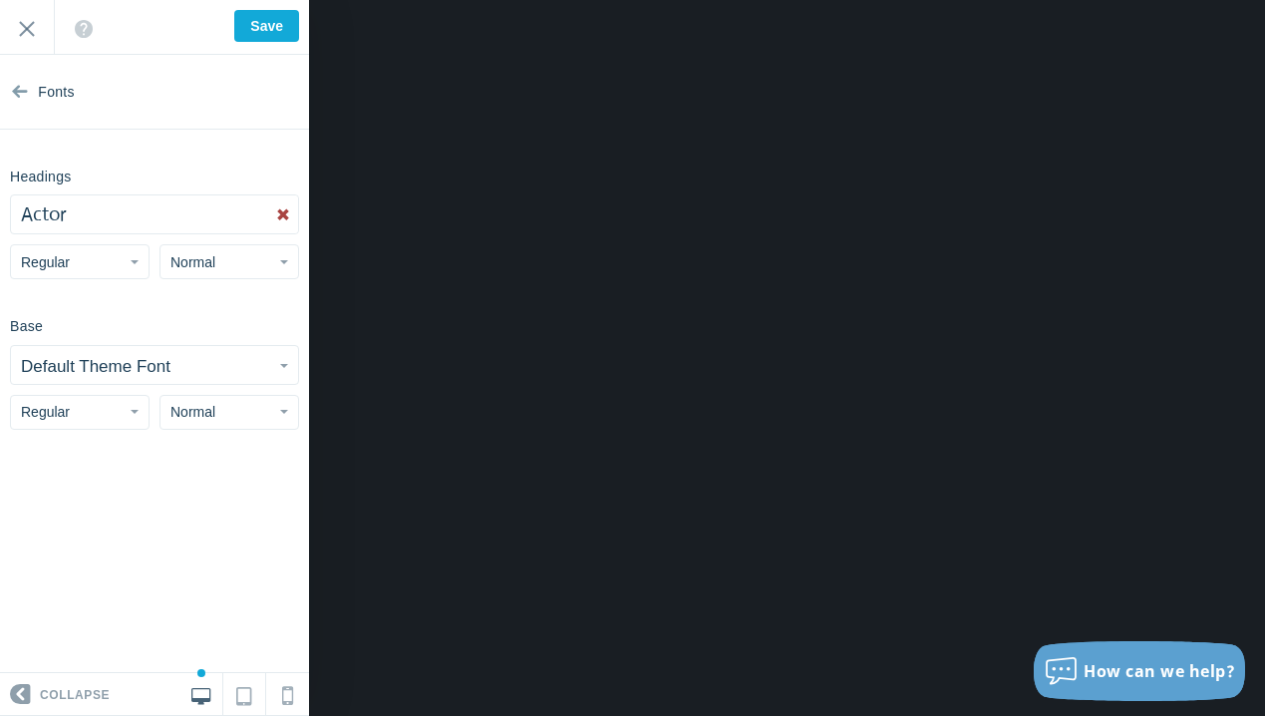
click at [192, 367] on button "Default Theme Font" at bounding box center [154, 365] width 287 height 38
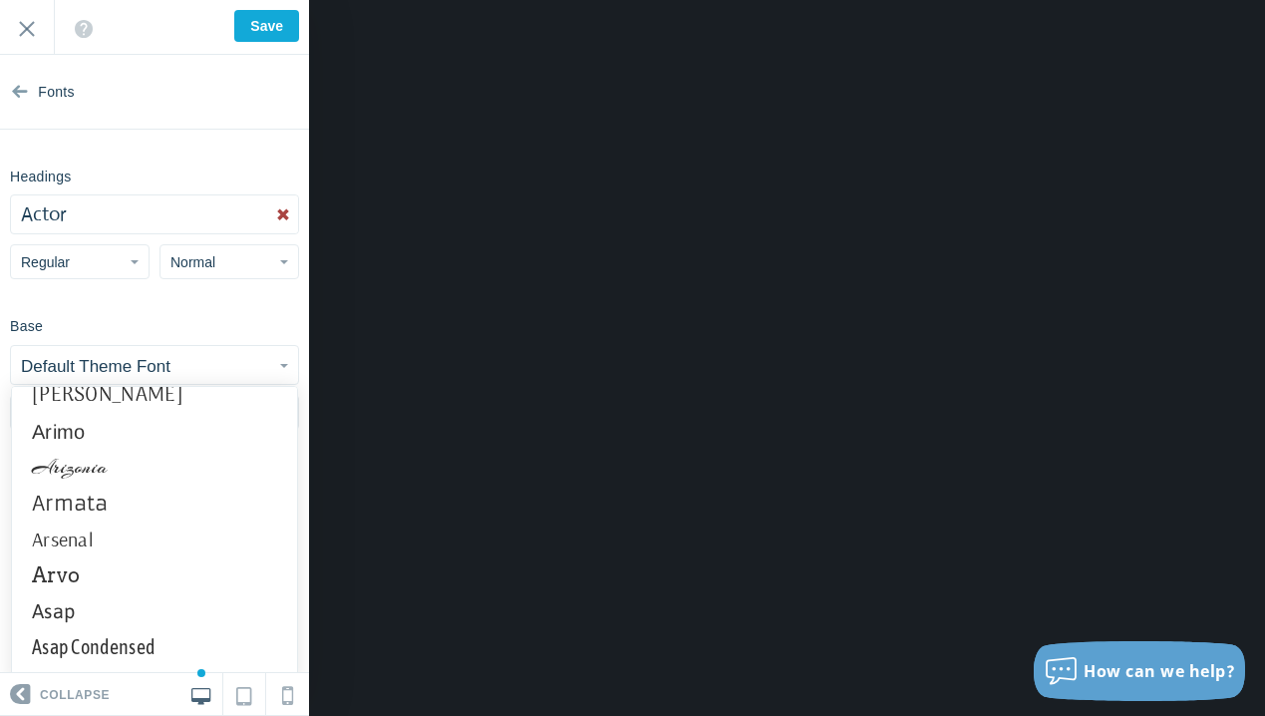
scroll to position [1344, 0]
click at [148, 434] on link "Arimo" at bounding box center [154, 429] width 285 height 36
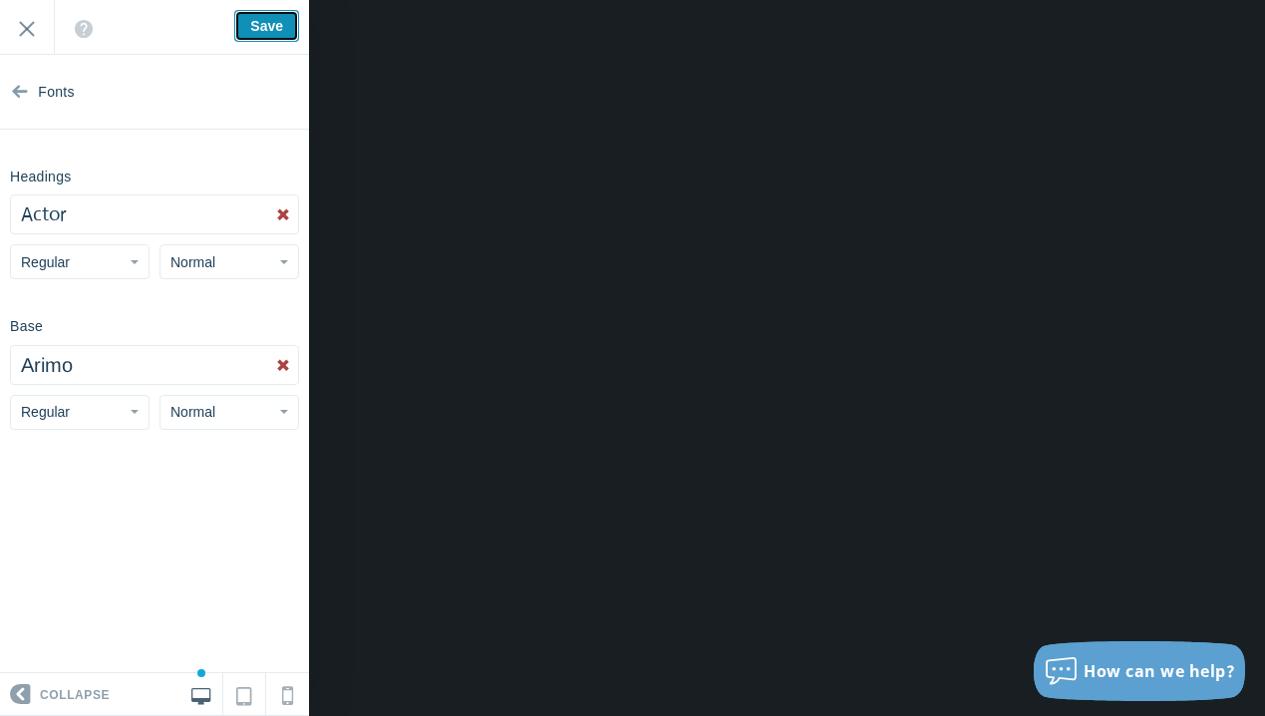
click at [281, 30] on input "Save" at bounding box center [266, 26] width 65 height 32
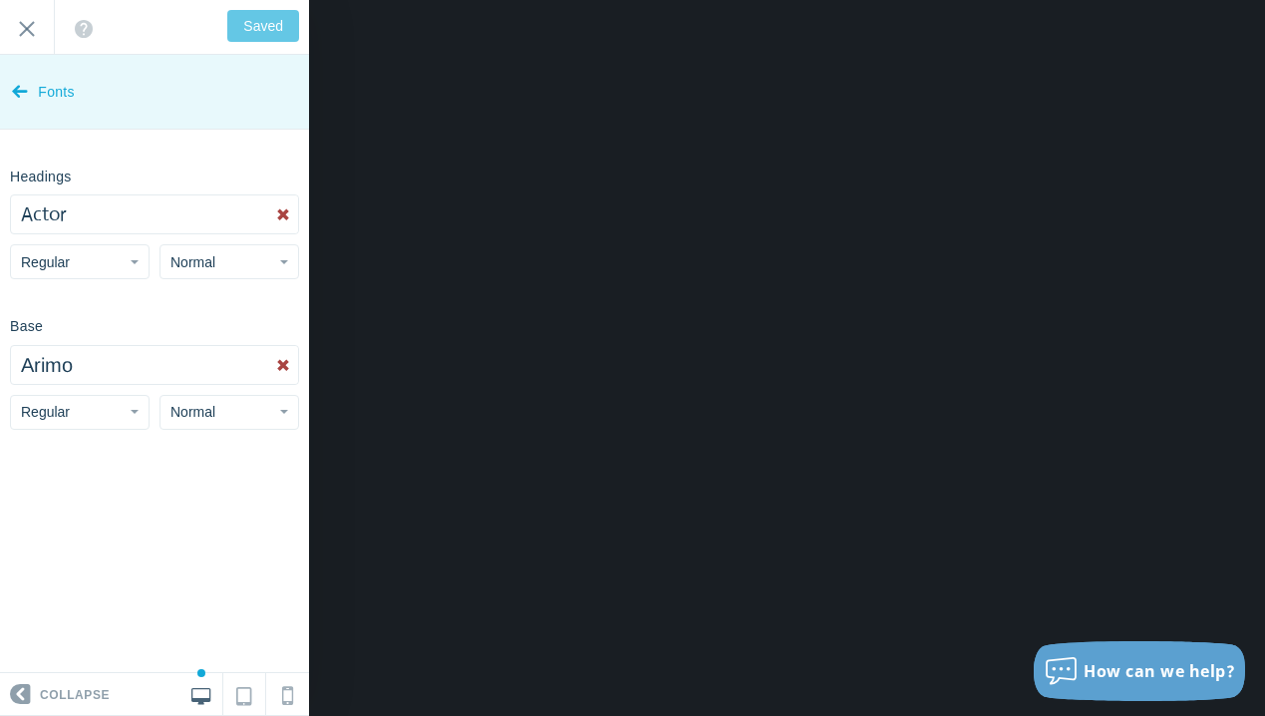
click at [46, 96] on span "Fonts" at bounding box center [56, 92] width 37 height 75
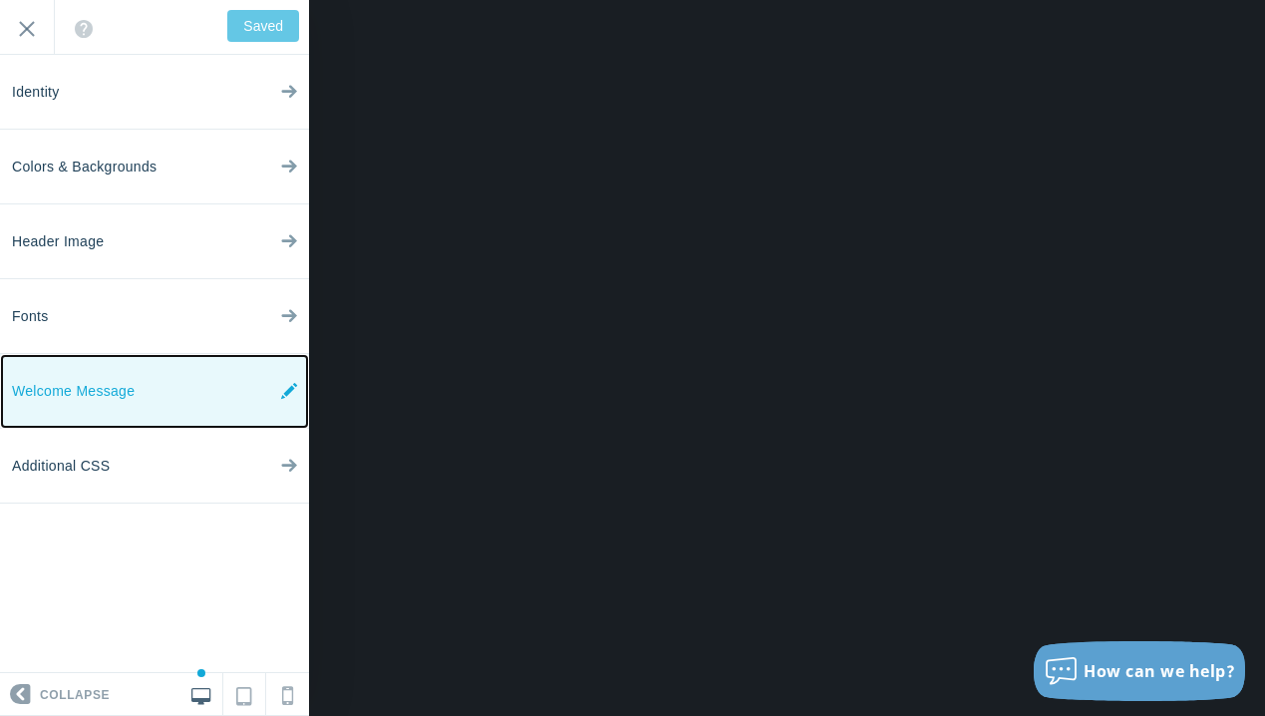
click at [53, 401] on span "Welcome Message" at bounding box center [73, 391] width 123 height 75
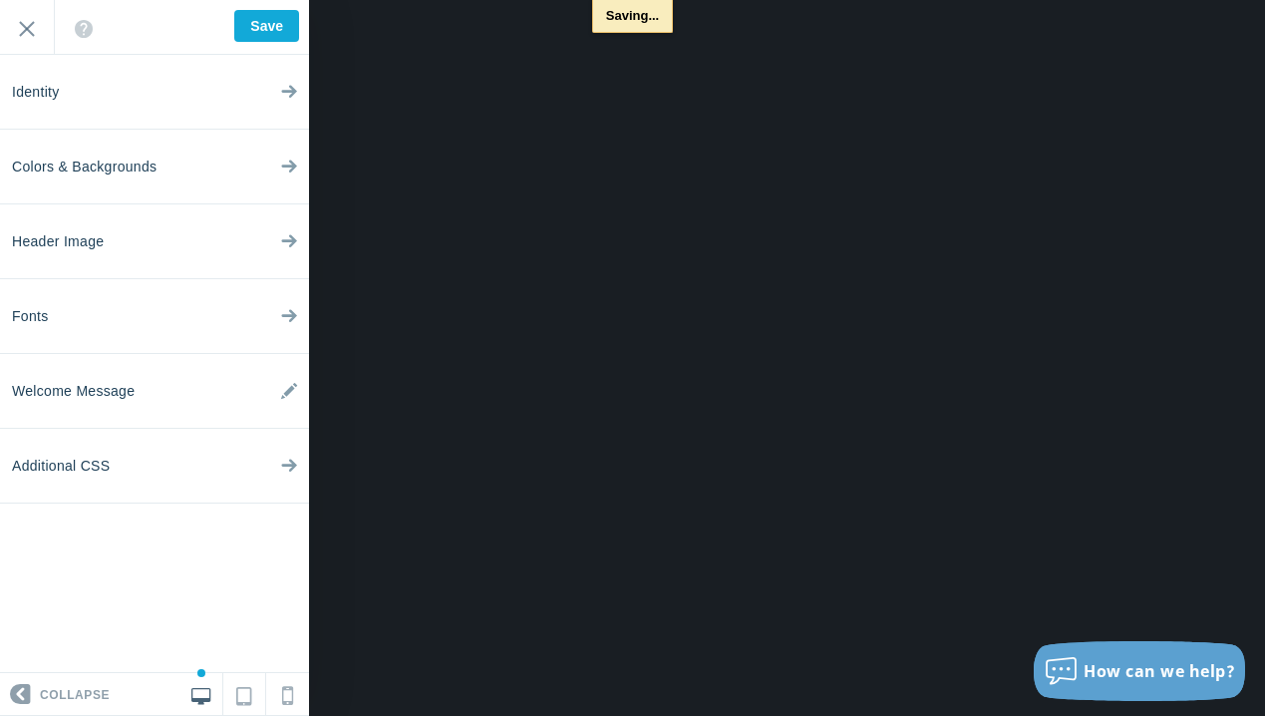
type input "Saved"
click at [273, 21] on div "<div>Welcome to your new Flossy community! Let's connect and take care of each …" at bounding box center [154, 27] width 309 height 55
click at [32, 25] on input "Exit" at bounding box center [27, 27] width 54 height 55
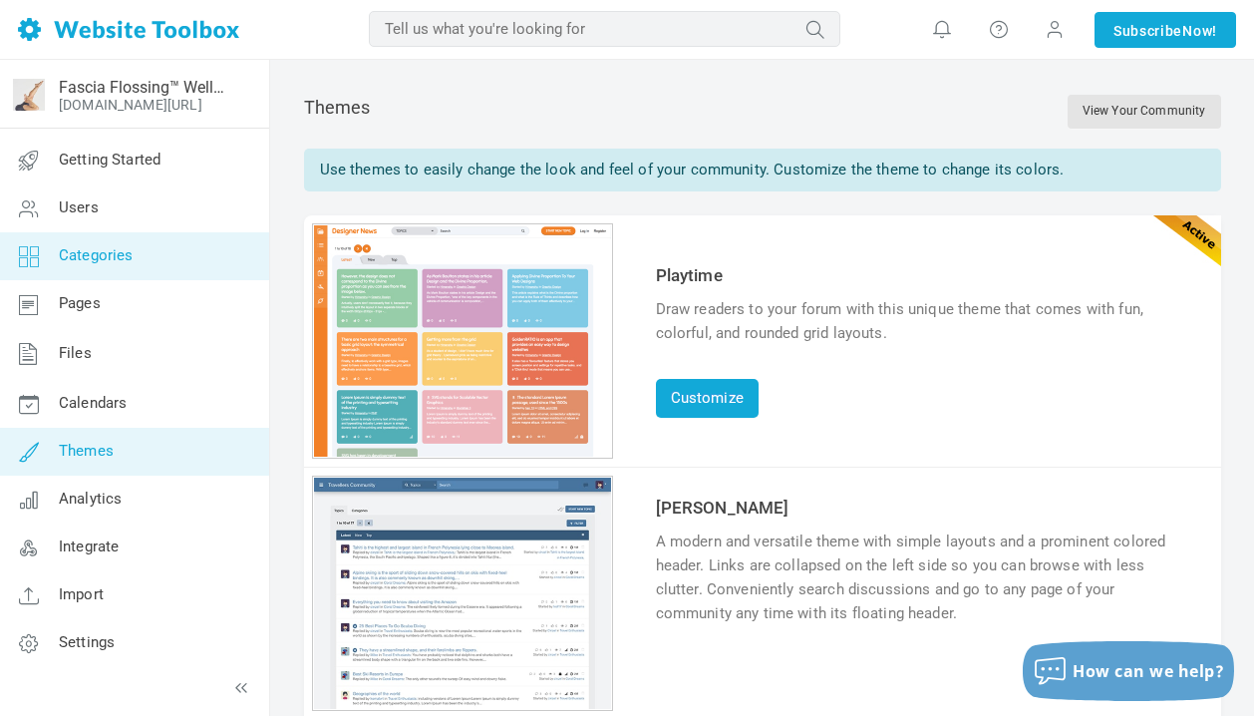
click at [118, 260] on span "Categories" at bounding box center [96, 255] width 75 height 18
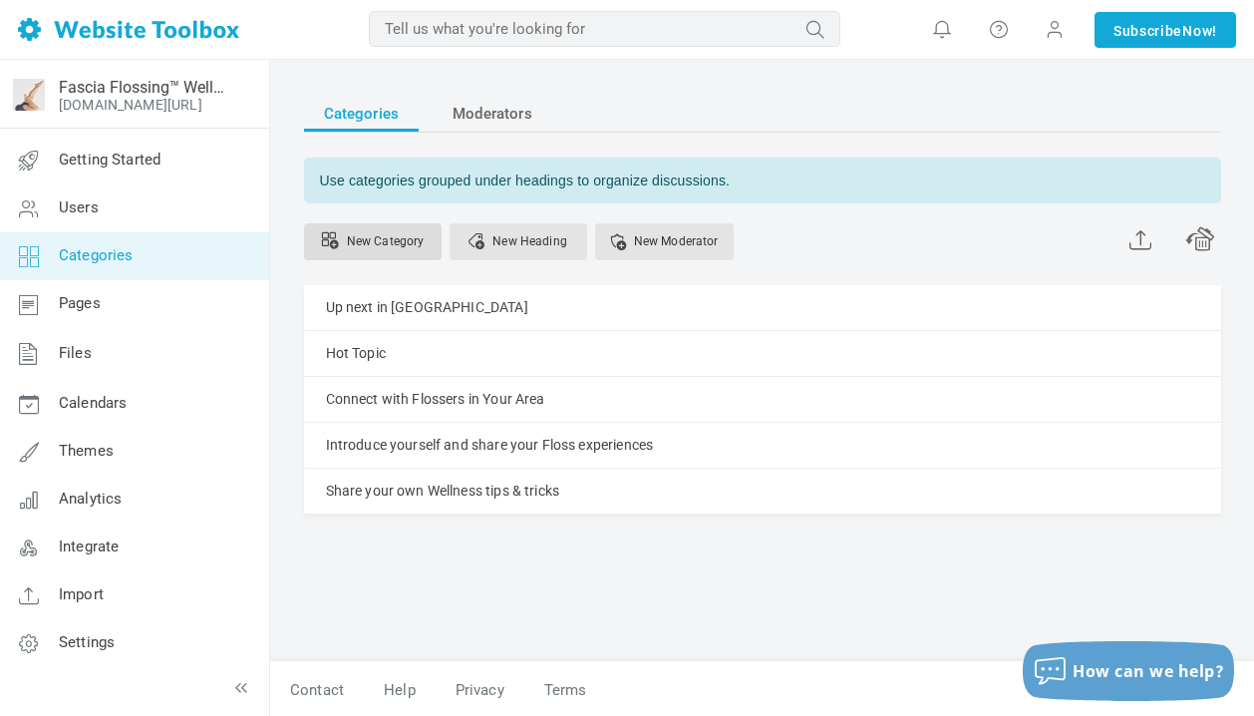
click at [408, 247] on link "New Category" at bounding box center [373, 241] width 138 height 37
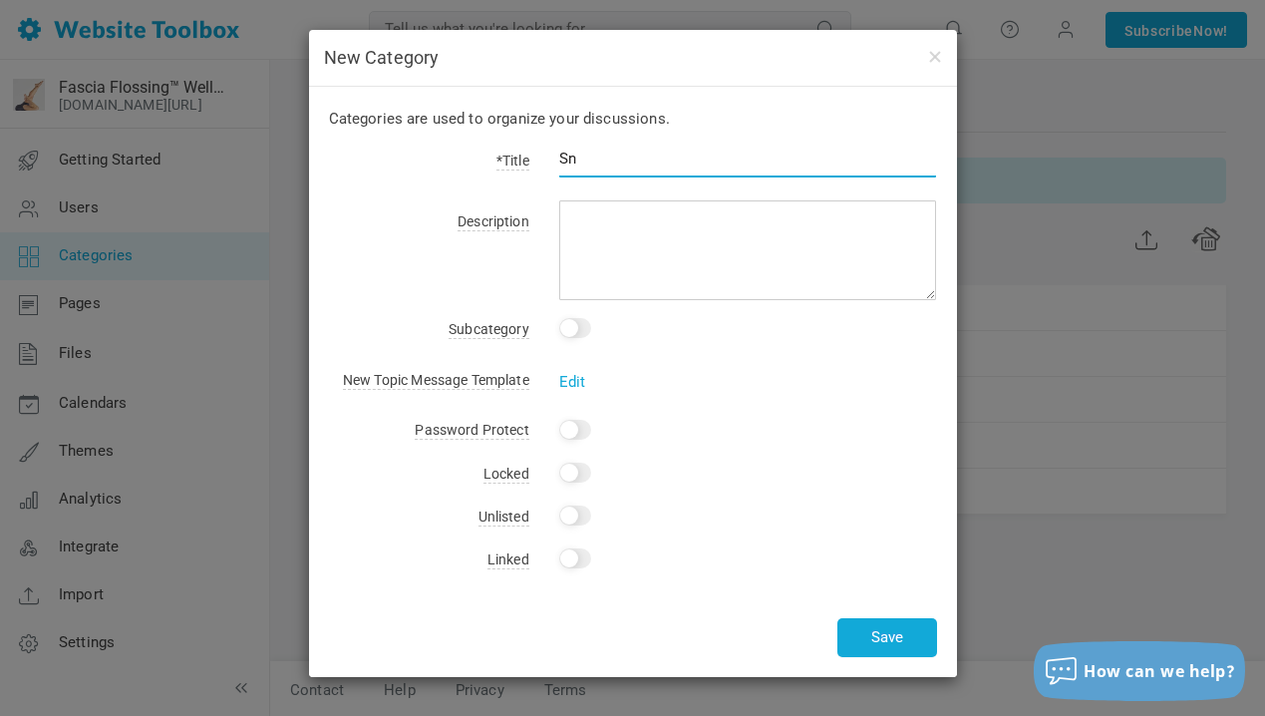
type input "S"
type input "R"
type input "What Nourishes your Fascia?"
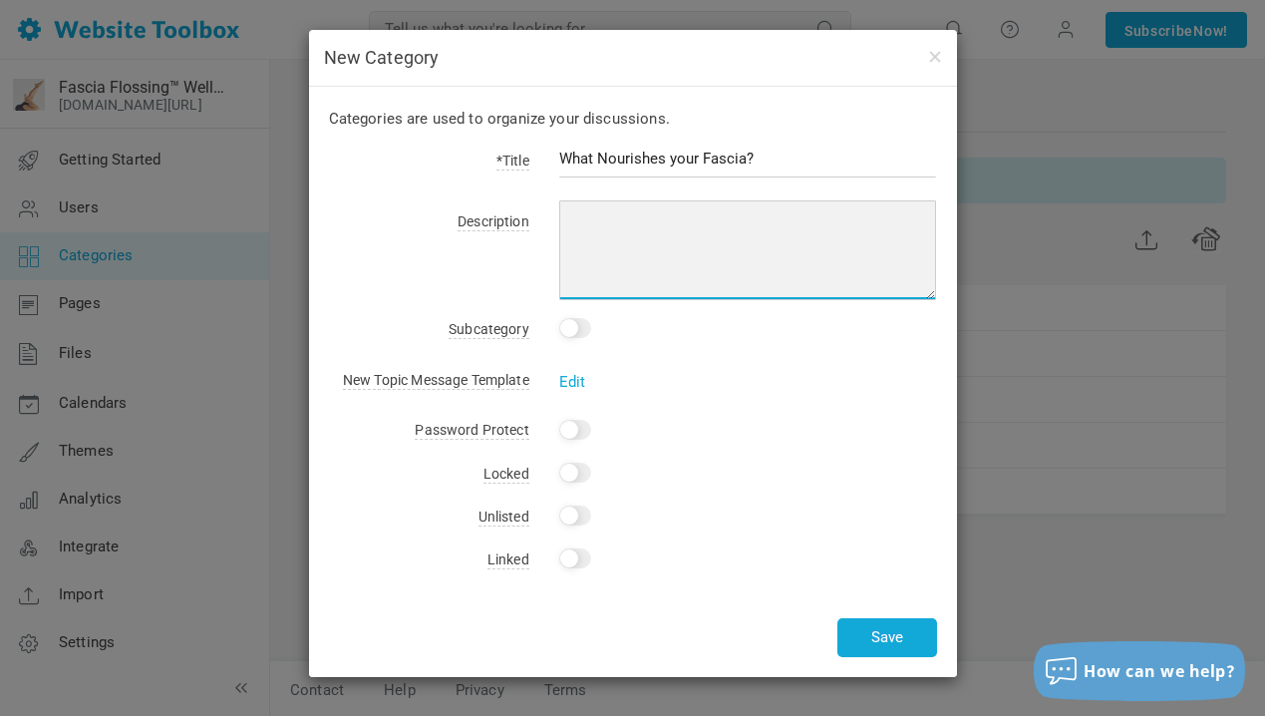
click at [590, 219] on textarea at bounding box center [748, 250] width 378 height 100
type textarea "Add any recipes, potions, vitamins etc that you are excited about."
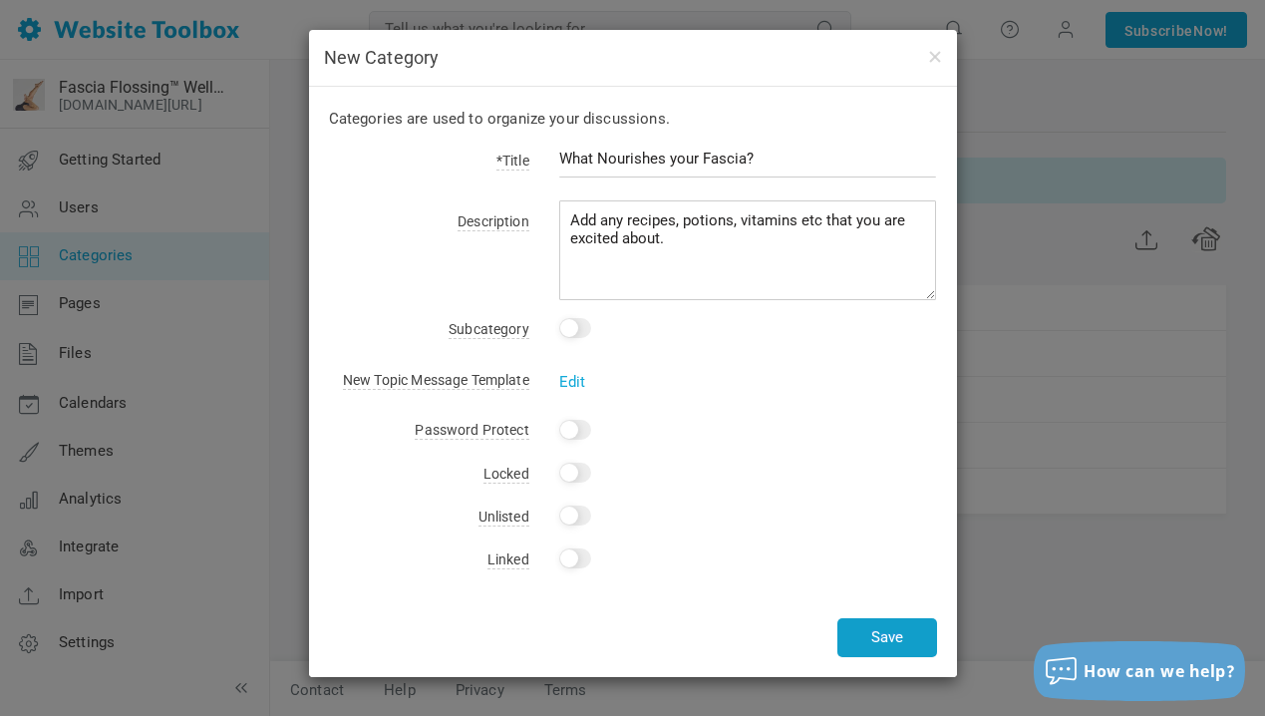
click at [886, 631] on button "Save" at bounding box center [887, 637] width 100 height 39
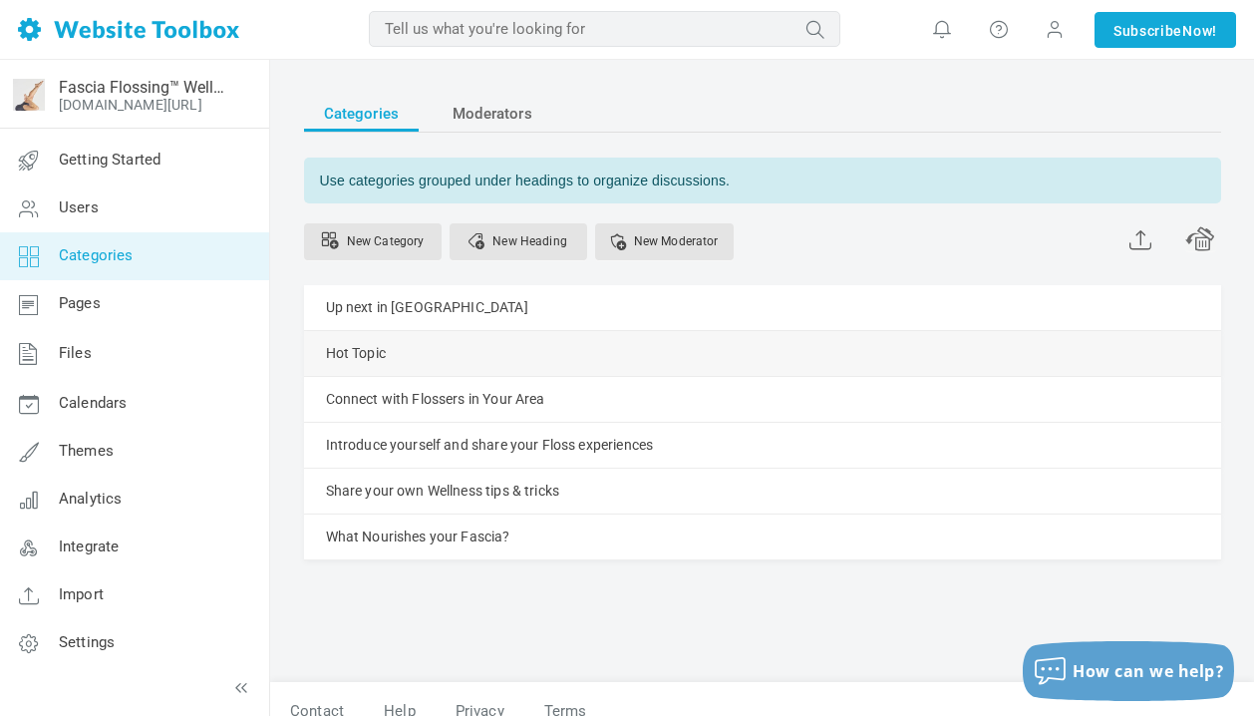
click at [461, 356] on div "Hot Topic [GEOGRAPHIC_DATA] Edit [GEOGRAPHIC_DATA] View Category Change Permiss…" at bounding box center [762, 353] width 917 height 45
click at [0, 0] on link "Manage" at bounding box center [0, 0] width 0 height 0
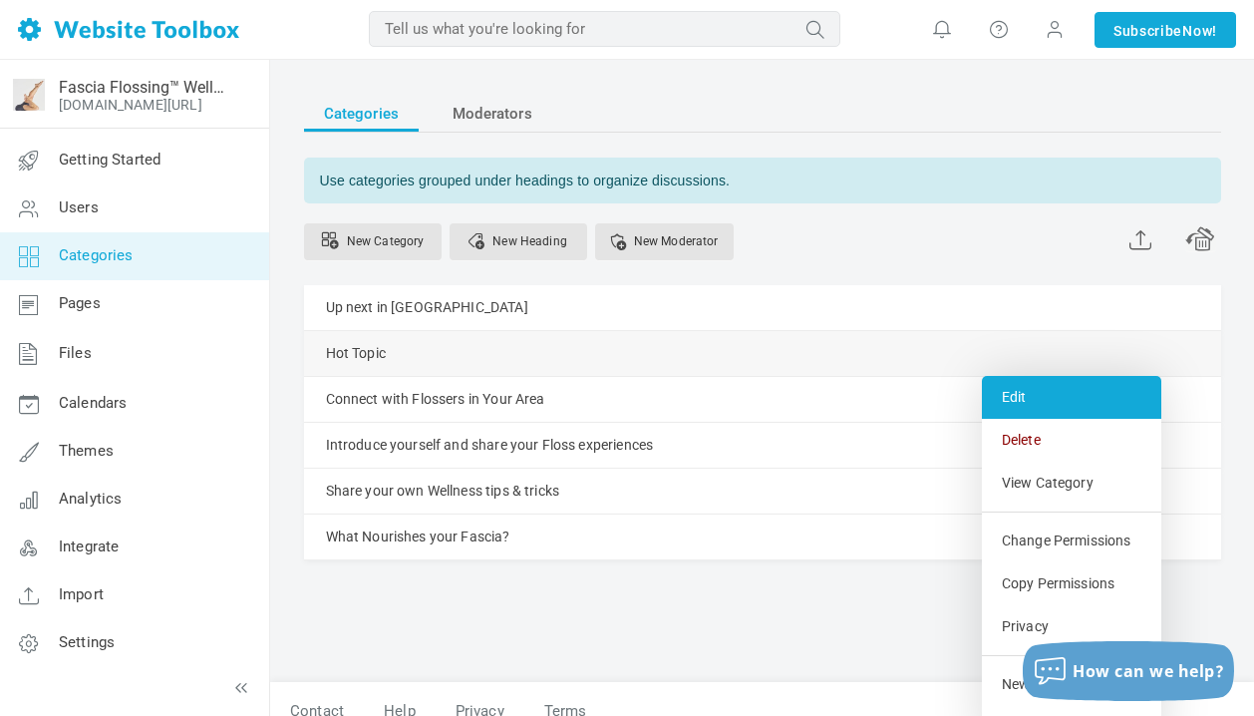
click at [1013, 398] on link "Edit" at bounding box center [1071, 397] width 179 height 43
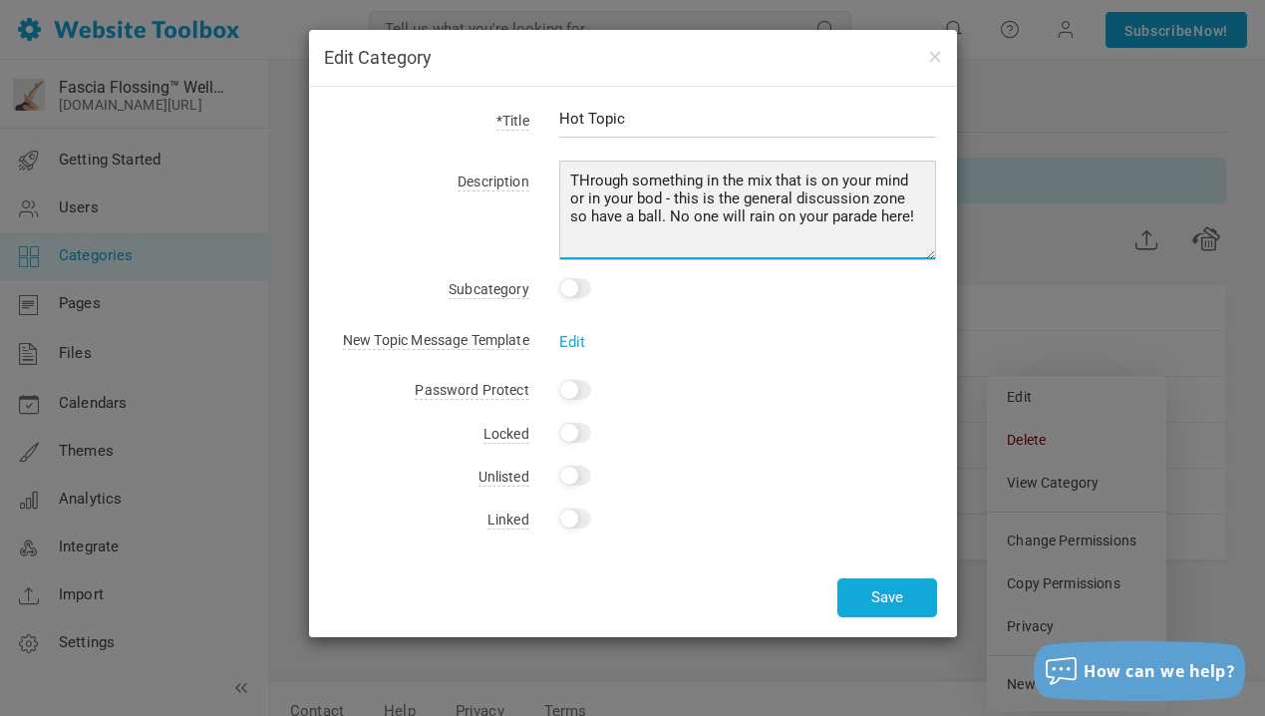
click at [590, 180] on textarea "THrough something in the mix that is on your mind or in your bod - this is the …" at bounding box center [748, 210] width 378 height 100
click at [621, 176] on textarea "THrough something in the mix that is on your mind or in your bod - this is the …" at bounding box center [748, 210] width 378 height 100
drag, startPoint x: 629, startPoint y: 179, endPoint x: 579, endPoint y: 179, distance: 49.8
click at [579, 179] on textarea "THrough something in the mix that is on your mind or in your bod - this is the …" at bounding box center [748, 210] width 378 height 100
type textarea "Throw something in the mix that is on your mind or in your bod - this is the ge…"
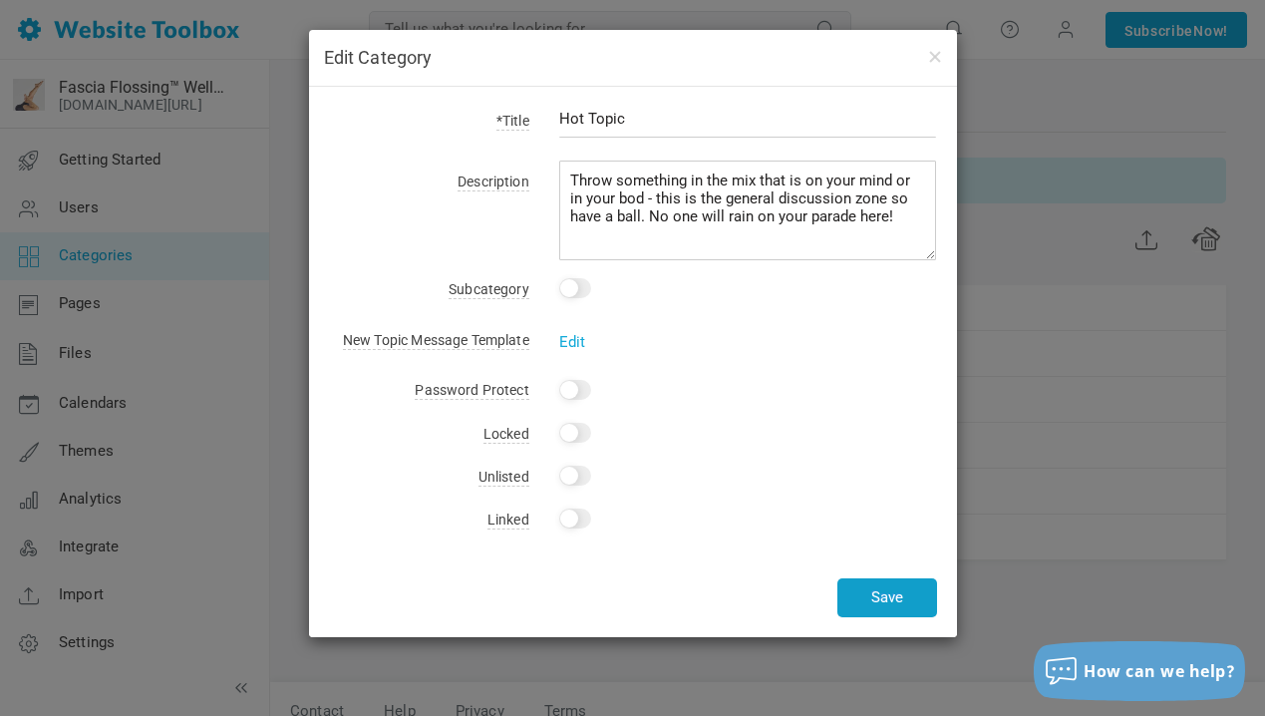
click at [894, 596] on button "Save" at bounding box center [887, 597] width 100 height 39
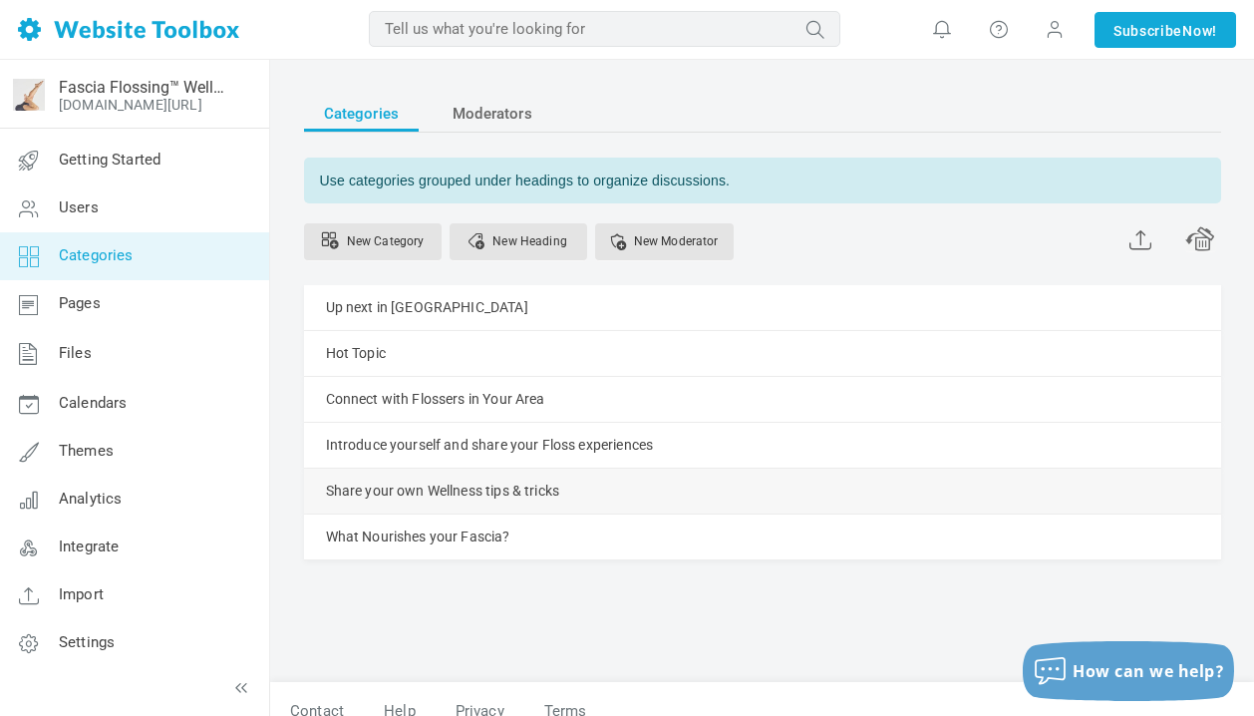
click at [0, 0] on link "Manage" at bounding box center [0, 0] width 0 height 0
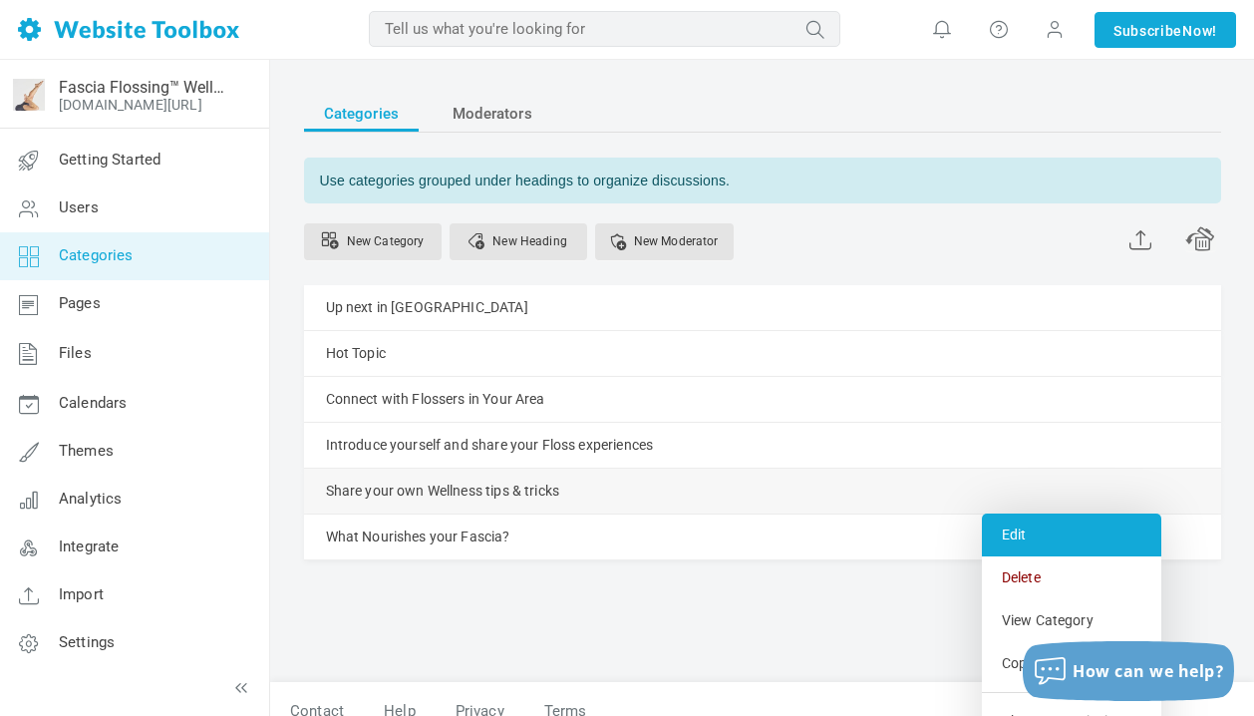
click at [1027, 540] on link "Edit" at bounding box center [1071, 534] width 179 height 43
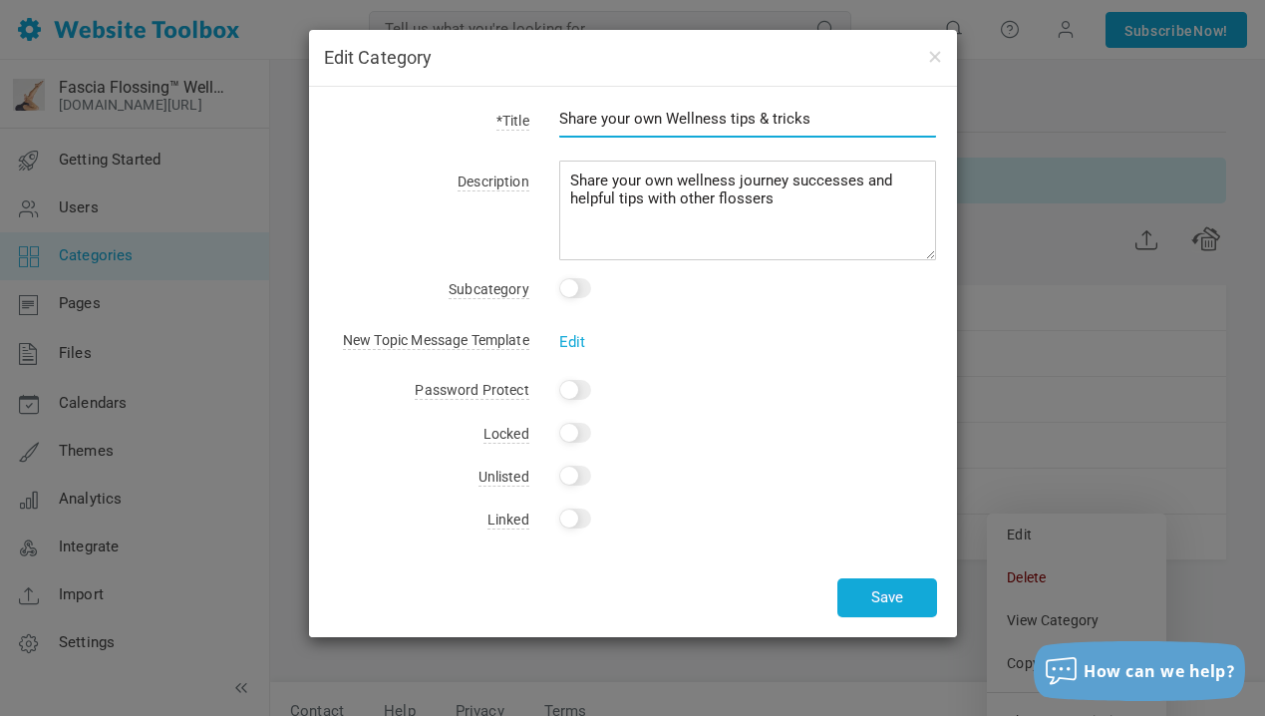
click at [677, 121] on input "Share your own Wellness tips & tricks" at bounding box center [748, 119] width 378 height 38
type input "Share your own wellness tips & tricks"
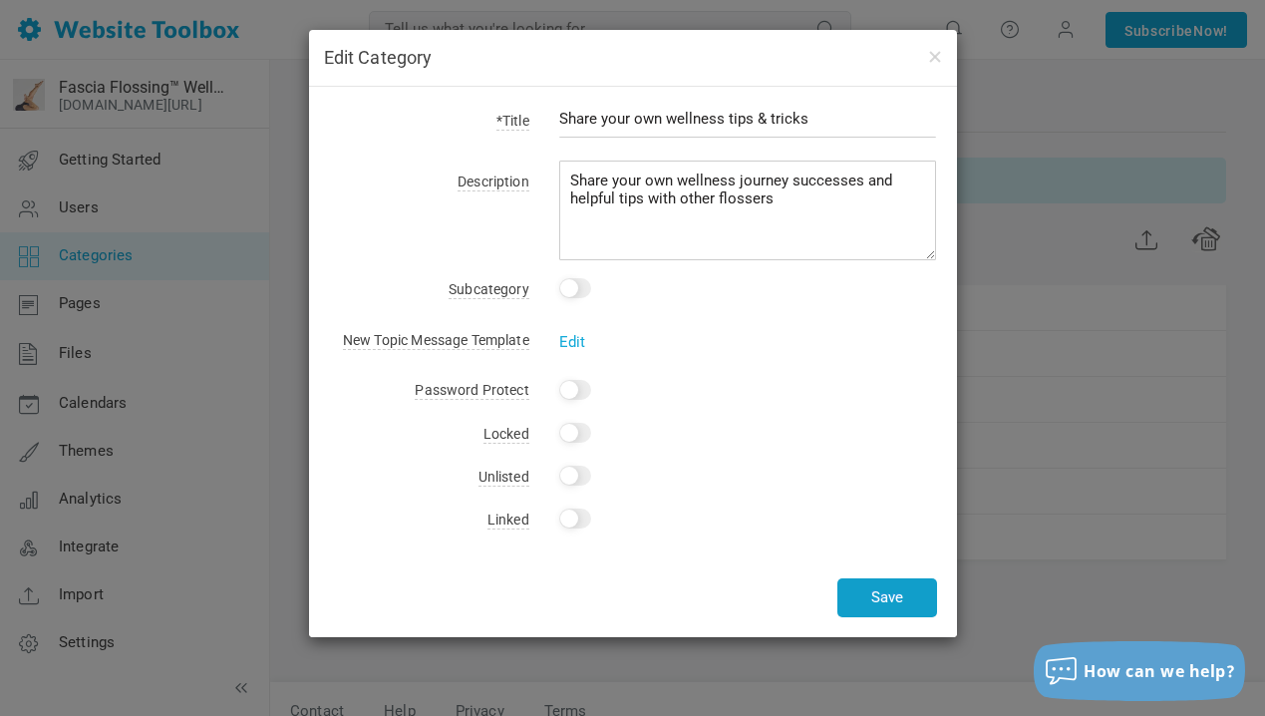
click at [915, 593] on button "Save" at bounding box center [887, 597] width 100 height 39
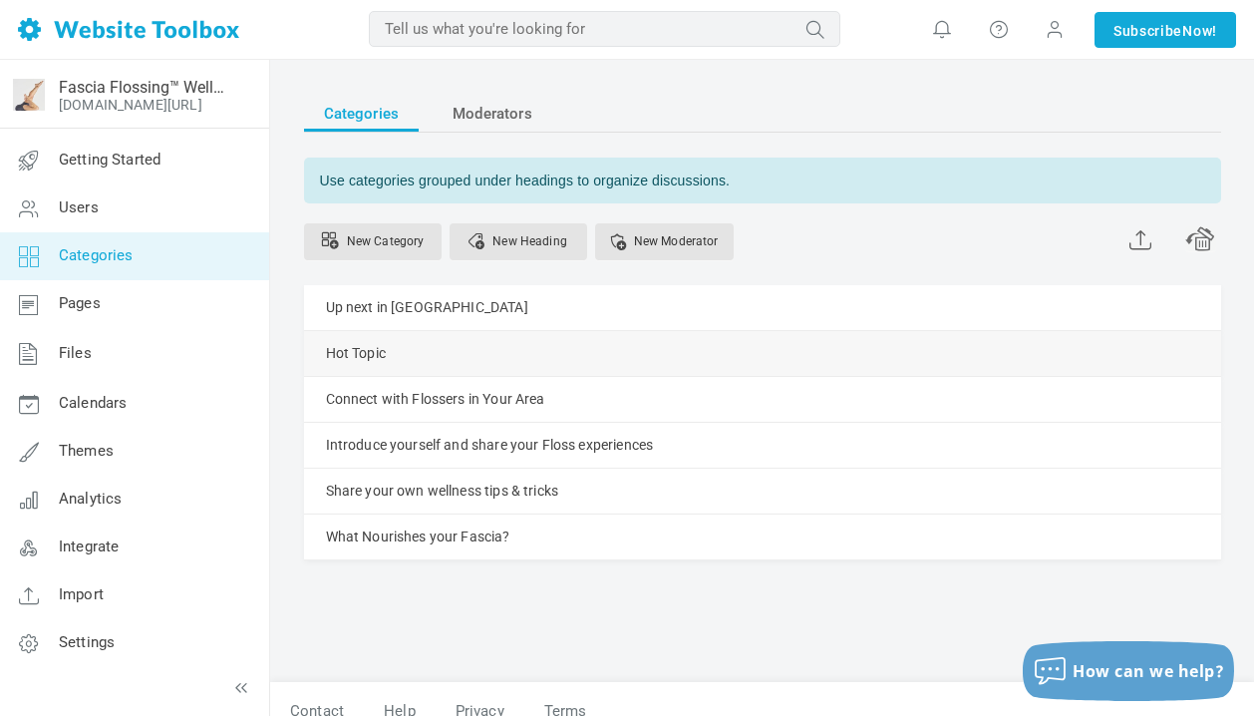
click at [493, 362] on div "Hot Topic Manage Edit Delete View Category Change Permissions Copy Permissions …" at bounding box center [762, 353] width 917 height 45
click at [0, 0] on link "Manage" at bounding box center [0, 0] width 0 height 0
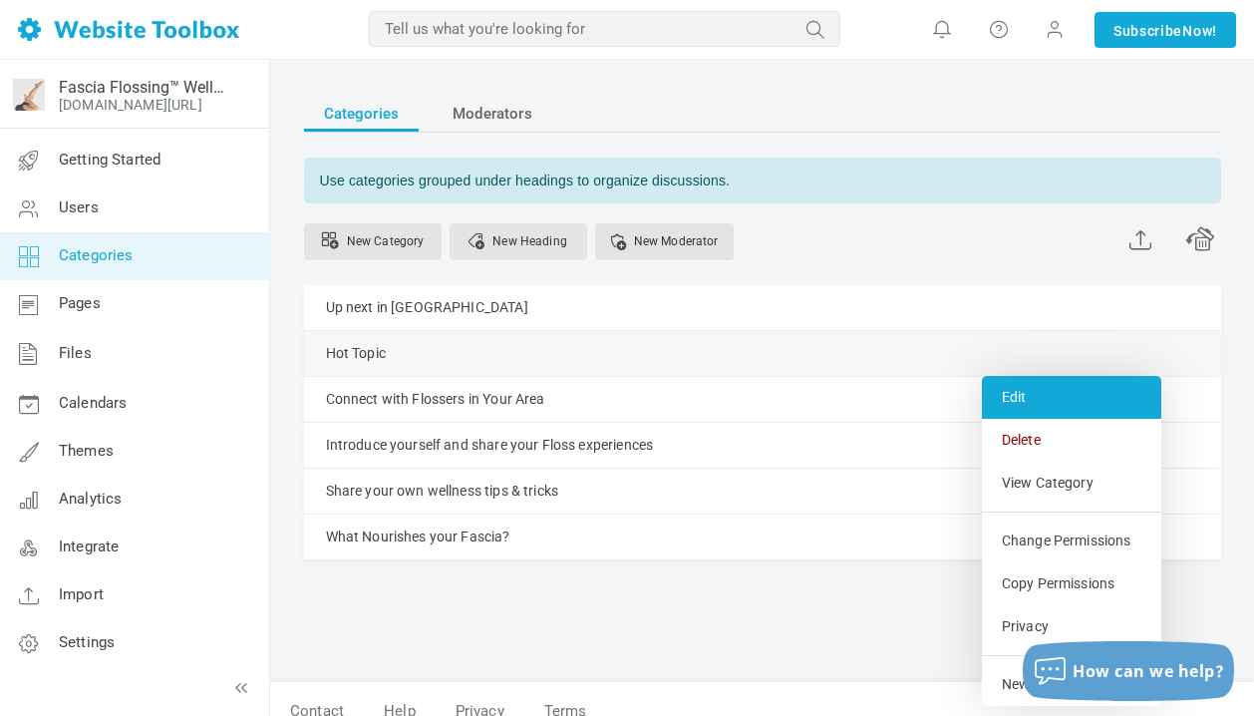
click at [1028, 397] on link "Edit" at bounding box center [1071, 397] width 179 height 43
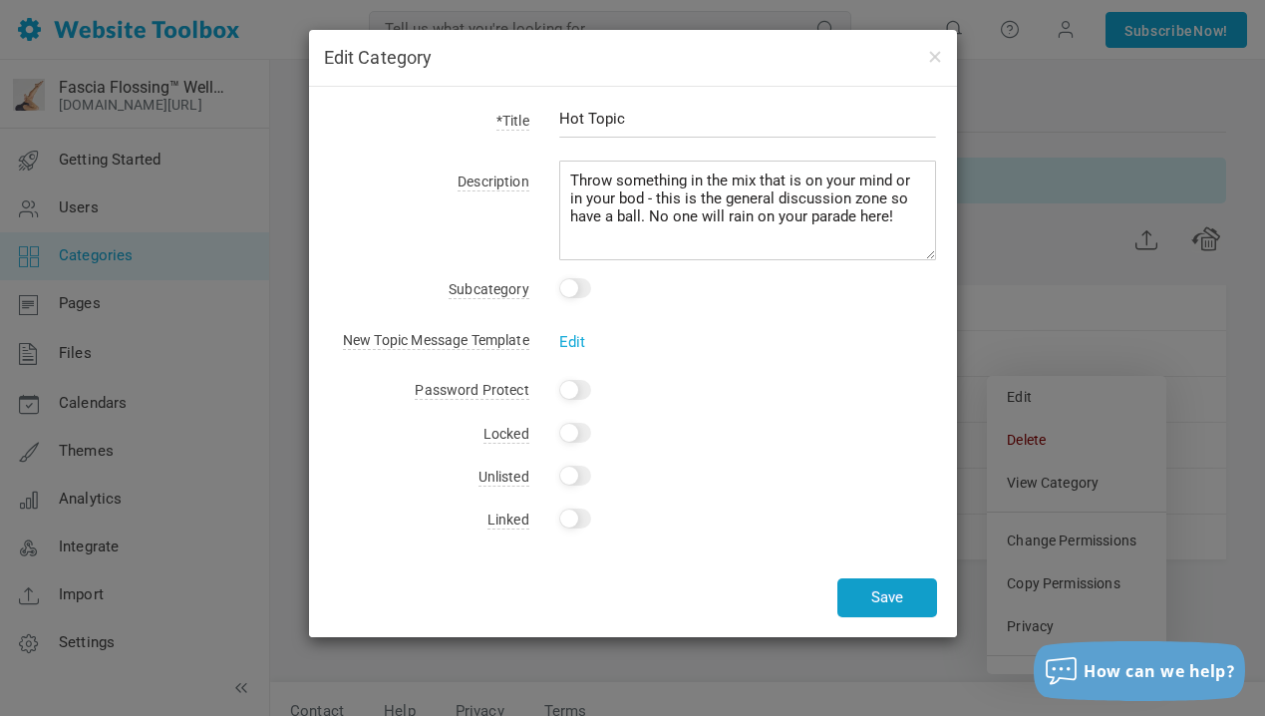
click at [902, 604] on button "Save" at bounding box center [887, 597] width 100 height 39
